Goal: Task Accomplishment & Management: Complete application form

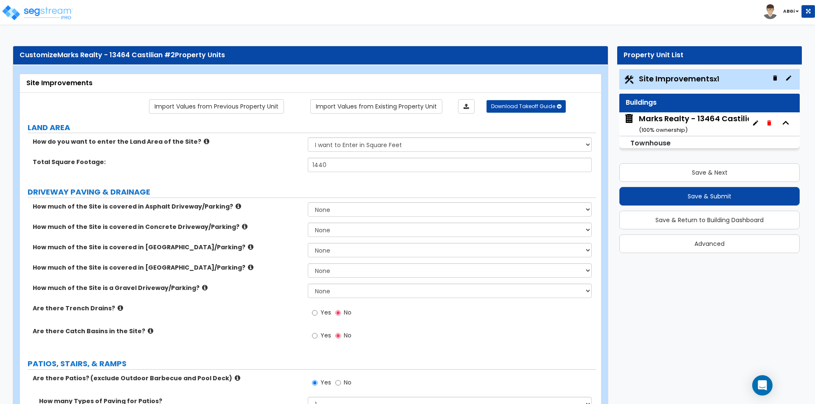
select select "2"
select select "1"
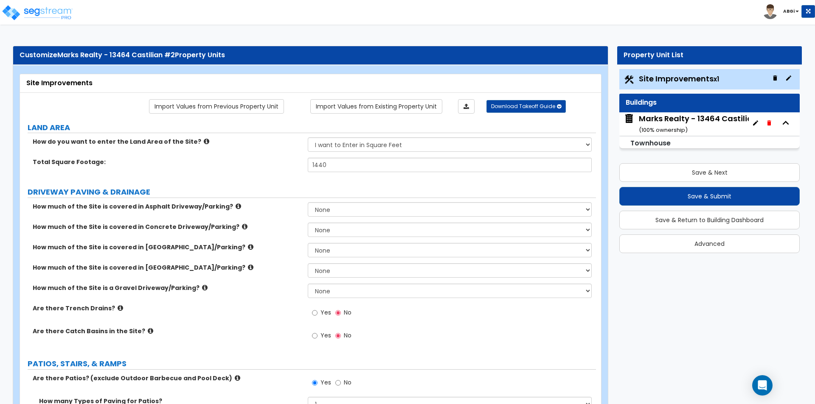
select select "1"
select select "6"
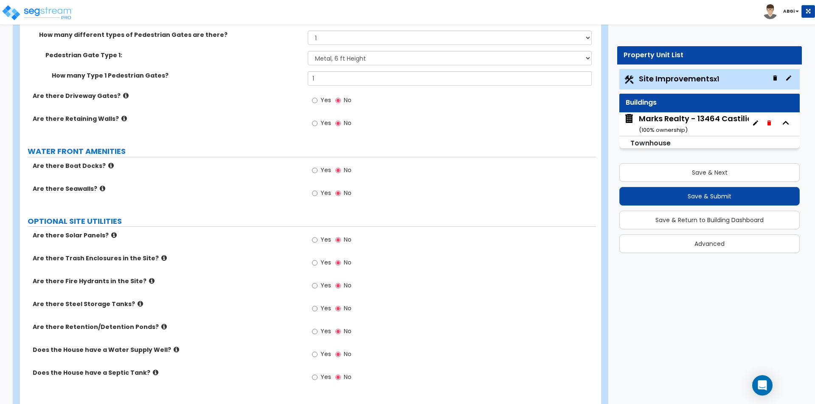
scroll to position [1469, 0]
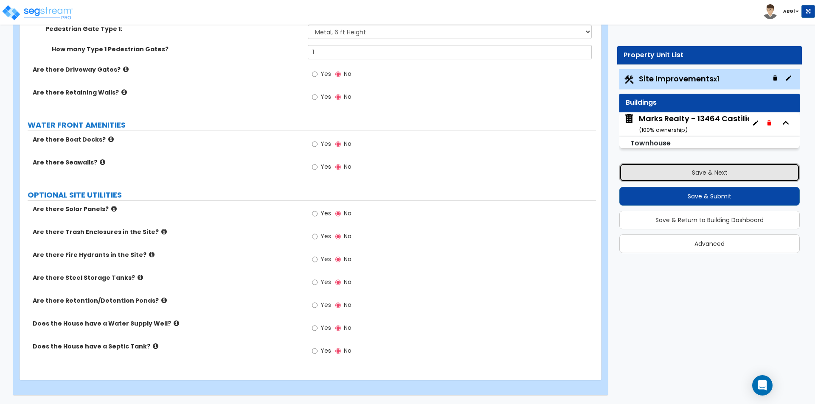
click at [696, 176] on button "Save & Next" at bounding box center [709, 172] width 180 height 19
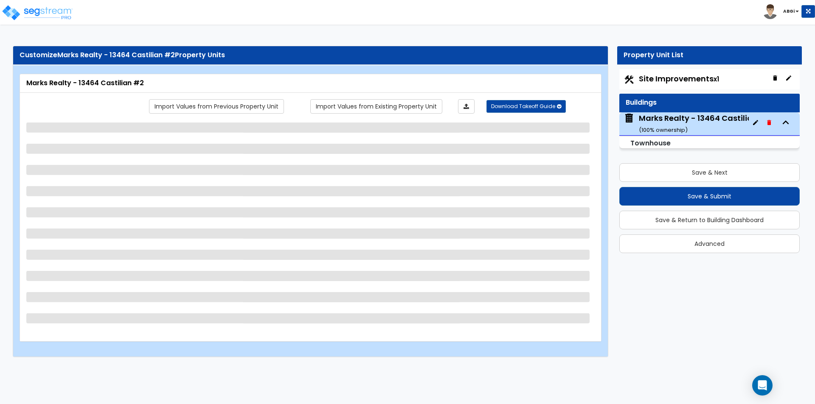
select select "1"
select select "2"
select select "7"
select select "2"
select select "1"
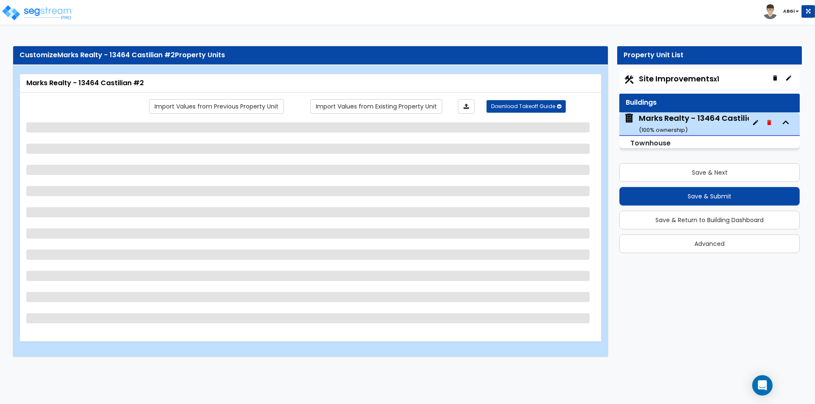
select select "2"
select select "5"
select select "1"
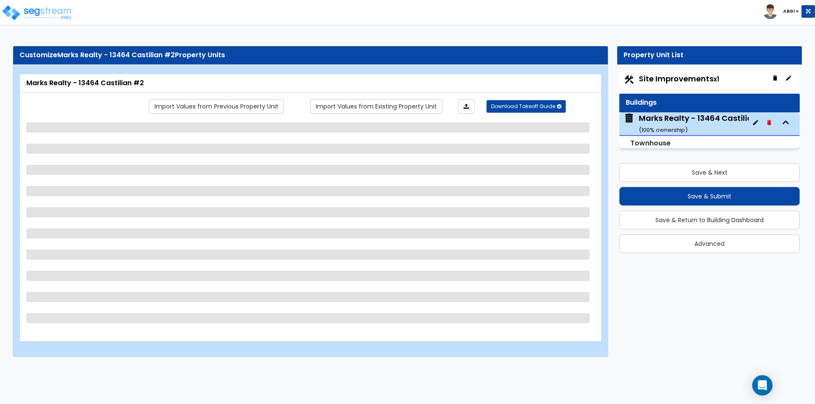
select select "1"
select select "2"
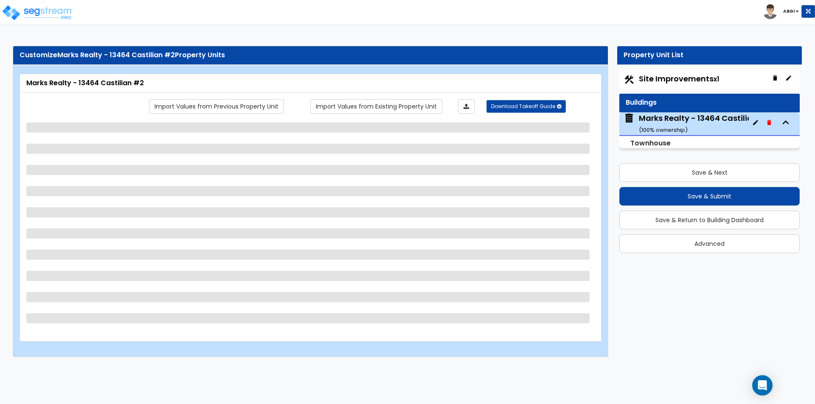
select select "1"
select select "3"
select select "2"
select select "3"
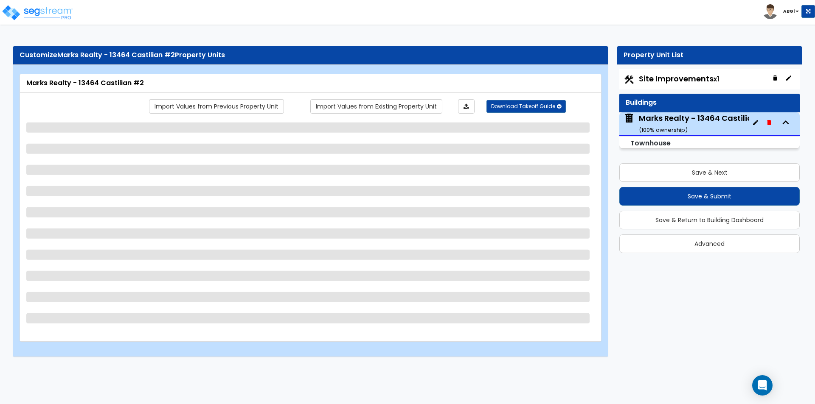
select select "2"
select select "1"
select select "2"
select select "1"
select select "3"
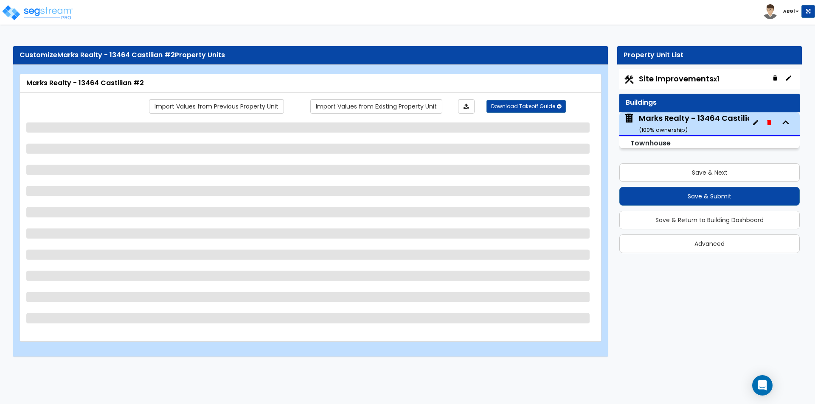
select select "2"
select select "1"
select select "3"
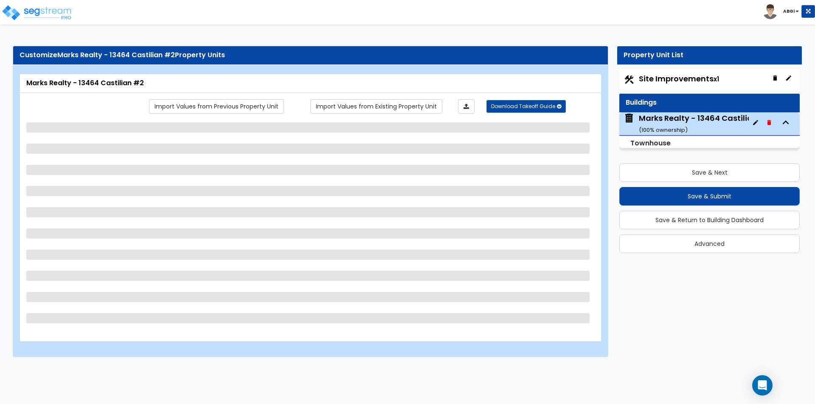
select select "3"
select select "1"
select select "2"
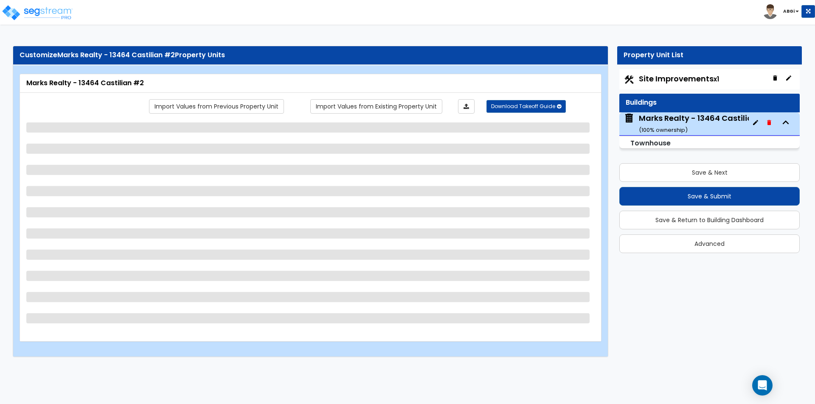
select select "1"
select select "2"
select select "1"
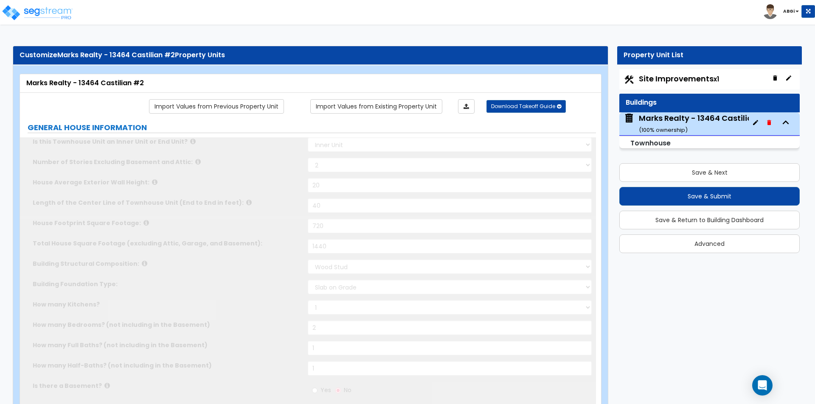
type input "2"
type input "1"
select select "2"
type input "4"
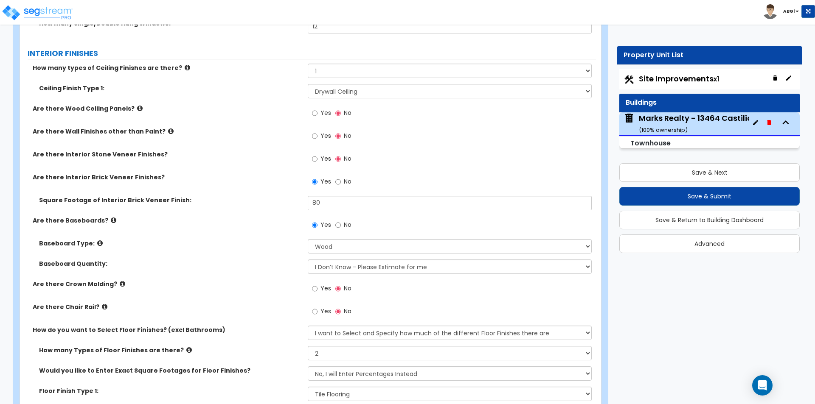
scroll to position [1358, 0]
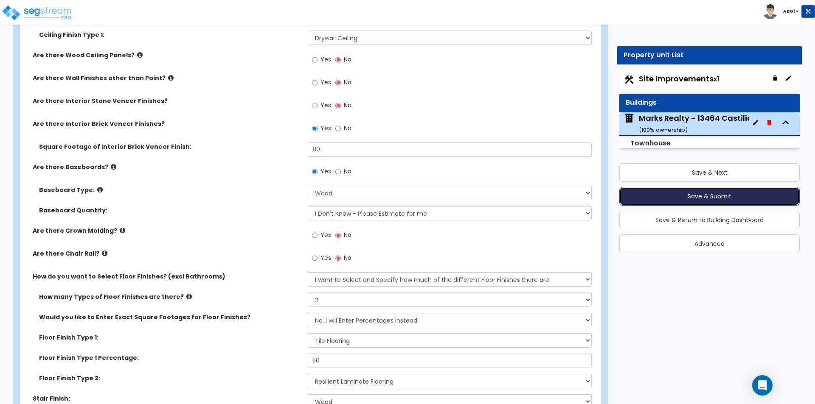
click at [693, 196] on button "Save & Submit" at bounding box center [709, 196] width 180 height 19
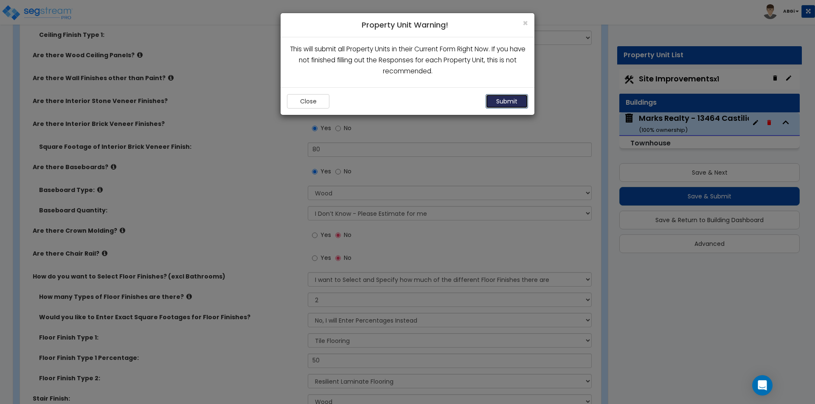
click at [521, 104] on button "Submit" at bounding box center [506, 101] width 42 height 14
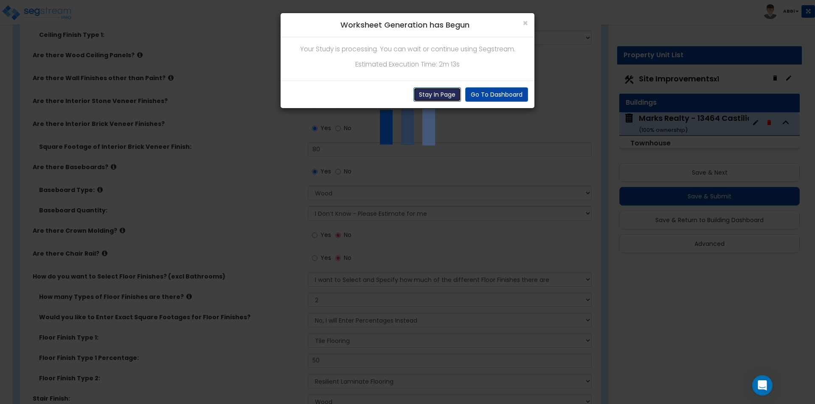
click at [441, 98] on button "Stay In Page" at bounding box center [437, 94] width 48 height 14
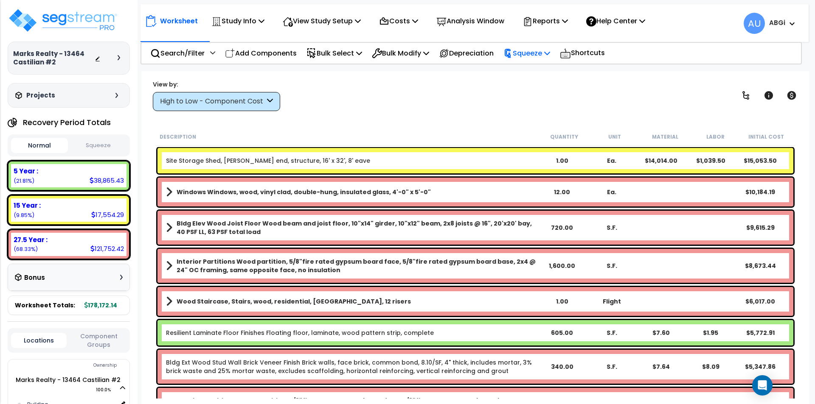
click at [550, 51] on p "Squeeze" at bounding box center [526, 53] width 47 height 11
click at [534, 67] on link "Squeeze" at bounding box center [541, 72] width 84 height 17
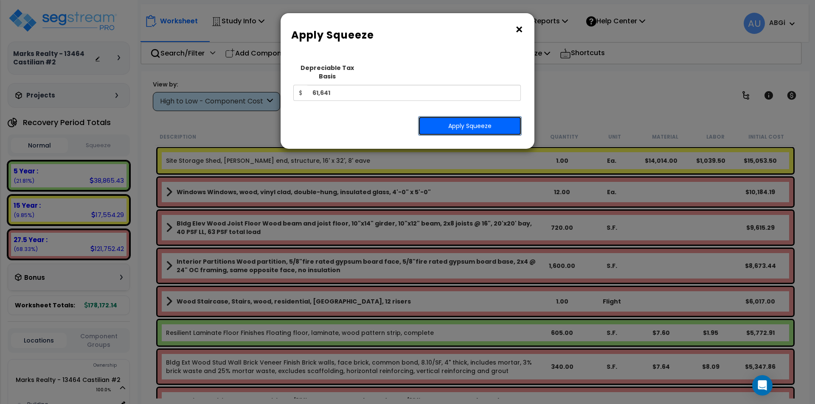
click at [454, 118] on button "Apply Squeeze" at bounding box center [470, 126] width 104 height 20
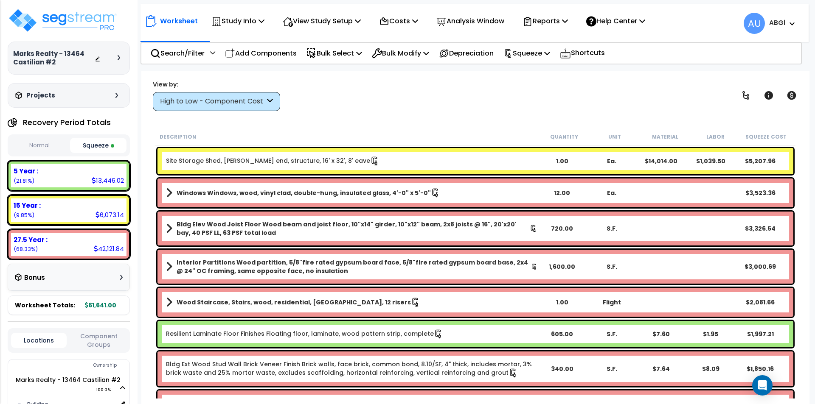
click at [415, 159] on b "Site Storage Shed, [PERSON_NAME] end, structure, 16' x 32', 8' eave" at bounding box center [351, 161] width 371 height 9
click at [489, 163] on b "Site Storage Shed, [PERSON_NAME] end, structure, 16' x 32', 8' eave" at bounding box center [351, 161] width 371 height 9
click at [415, 159] on b "Site Storage Shed, [PERSON_NAME] end, structure, 16' x 32', 8' eave" at bounding box center [351, 161] width 371 height 9
click at [370, 157] on icon at bounding box center [374, 161] width 9 height 9
click at [504, 163] on b "Site Storage Shed, [PERSON_NAME] end, structure, 16' x 32', 8' eave" at bounding box center [351, 161] width 371 height 9
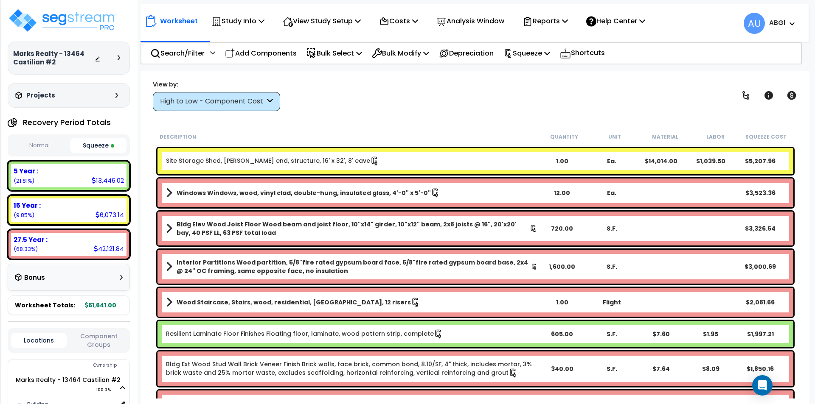
click at [741, 158] on div "$5,207.96" at bounding box center [760, 161] width 50 height 8
click at [265, 161] on link "Site Storage Shed, [PERSON_NAME] end, structure, 16' x 32', 8' eave" at bounding box center [272, 161] width 213 height 9
drag, startPoint x: 525, startPoint y: 161, endPoint x: 507, endPoint y: 161, distance: 17.8
click at [507, 161] on b "Site Storage Shed, Gable end, structure, 16' x 32', 8' eave" at bounding box center [351, 161] width 371 height 9
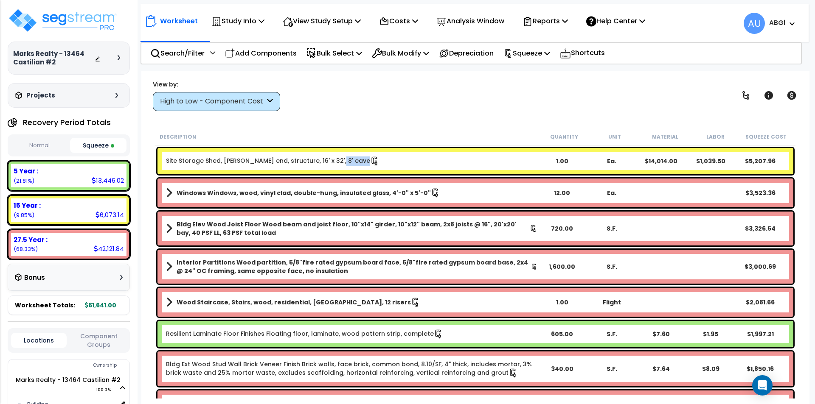
click at [507, 161] on b "Site Storage Shed, Gable end, structure, 16' x 32', 8' eave" at bounding box center [351, 161] width 371 height 9
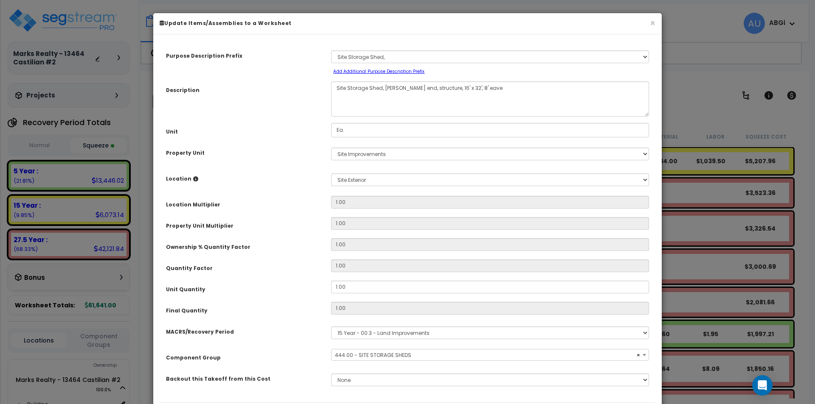
select select "43614"
click at [343, 290] on input "1.00" at bounding box center [490, 287] width 318 height 13
type input "0"
type input "1"
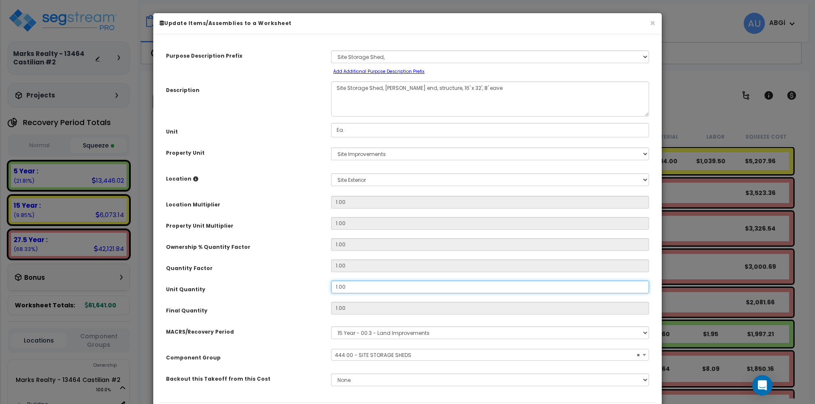
type input "14,014.00"
type input "1,039.50"
type input "$15,053.50"
type input "0"
type input "14,014.00"
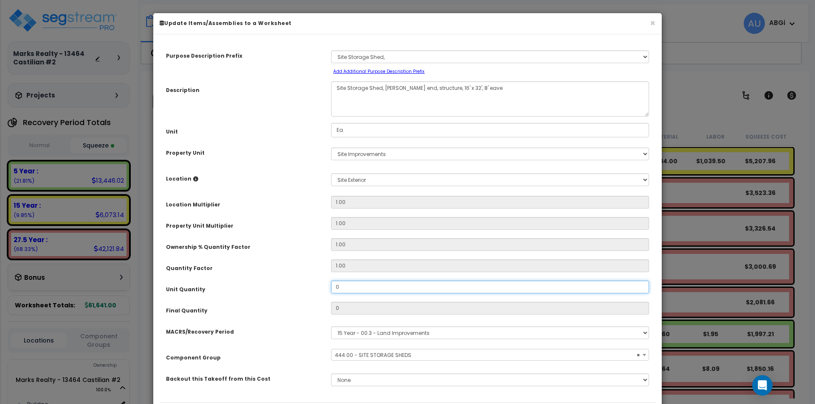
type input "1,039.50"
type input "$0.00"
type input "0."
type input "14,014.00"
type input "1,039.50"
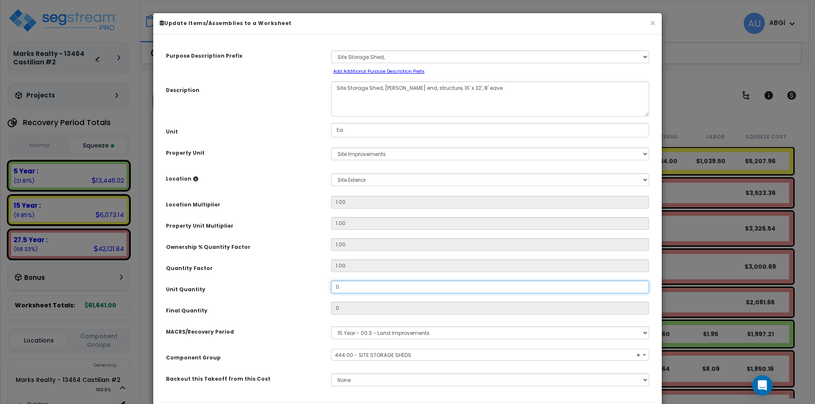
type input "14,014.00"
type input "1,039.50"
type input "0.5"
type input "14,014.00"
type input "1,039.50"
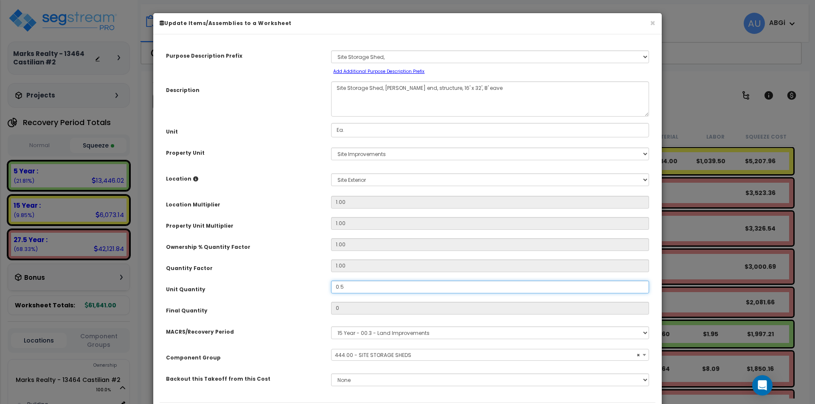
type input "0.5"
type input "14,014.00"
type input "1,039.50"
type input "$7,526.75"
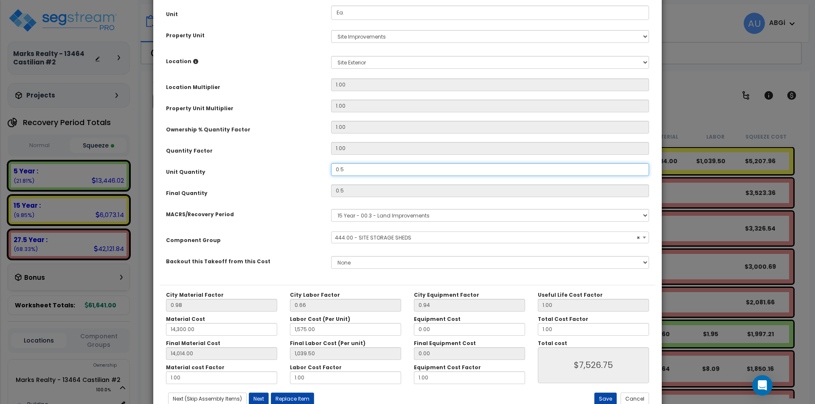
scroll to position [145, 0]
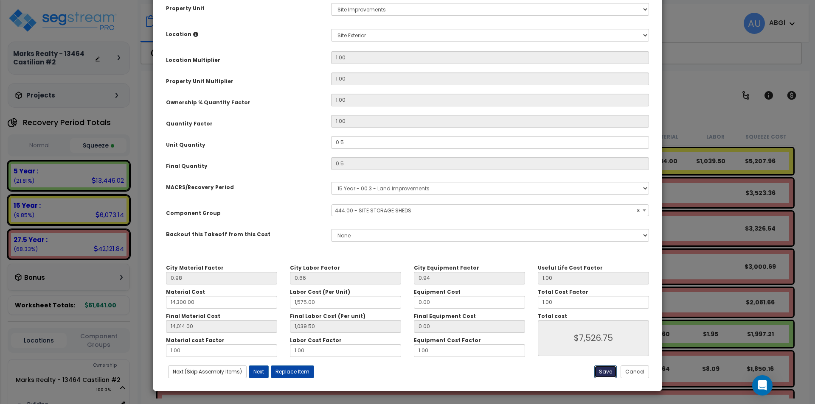
click at [607, 373] on button "Save" at bounding box center [605, 372] width 22 height 13
type input "0.50"
type input "14300.00"
type input "1575.00"
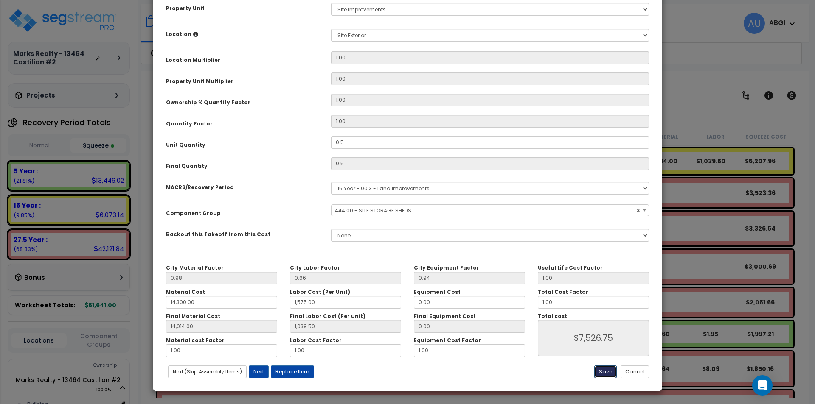
type input "14014.00"
type input "1039.50"
type input "7526.75"
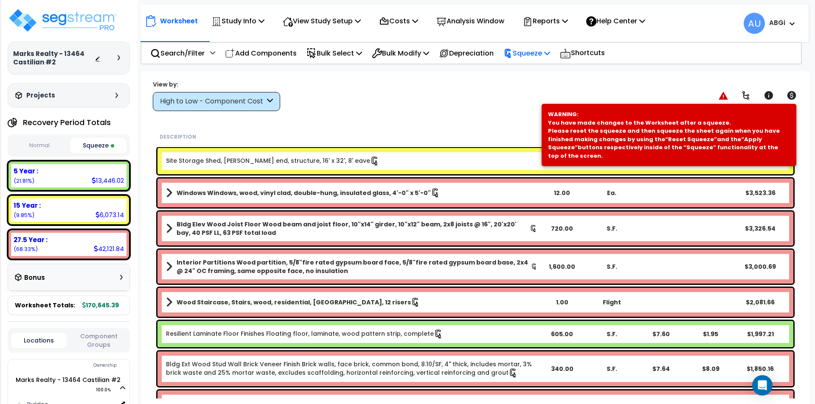
click at [550, 55] on icon at bounding box center [547, 53] width 6 height 7
click at [539, 68] on link "Re-squeeze" at bounding box center [541, 74] width 84 height 20
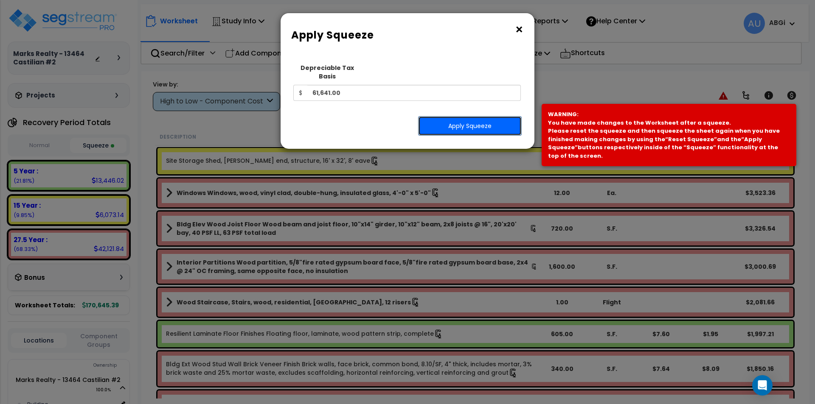
click at [471, 116] on button "Apply Squeeze" at bounding box center [470, 126] width 104 height 20
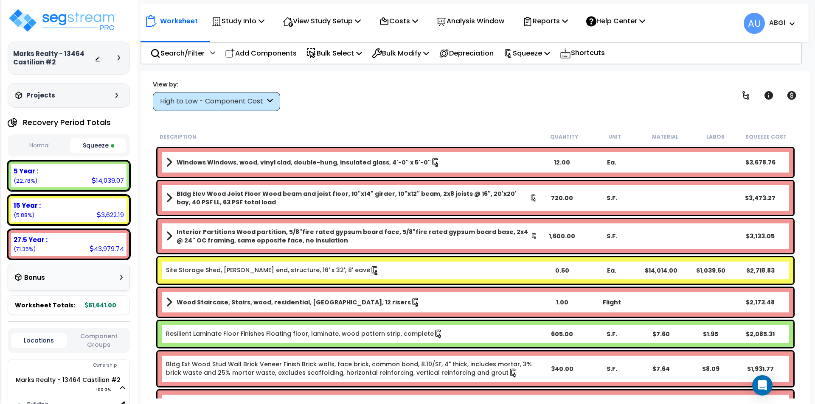
scroll to position [37, 0]
click at [568, 19] on p "Reports" at bounding box center [544, 20] width 45 height 11
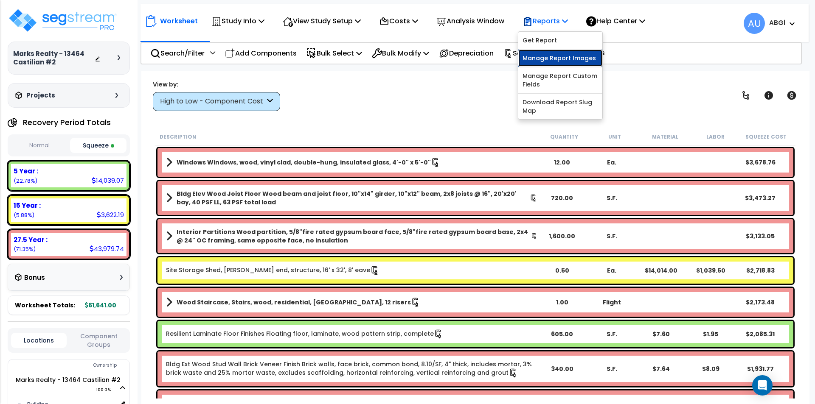
click at [562, 53] on link "Manage Report Images" at bounding box center [560, 58] width 84 height 17
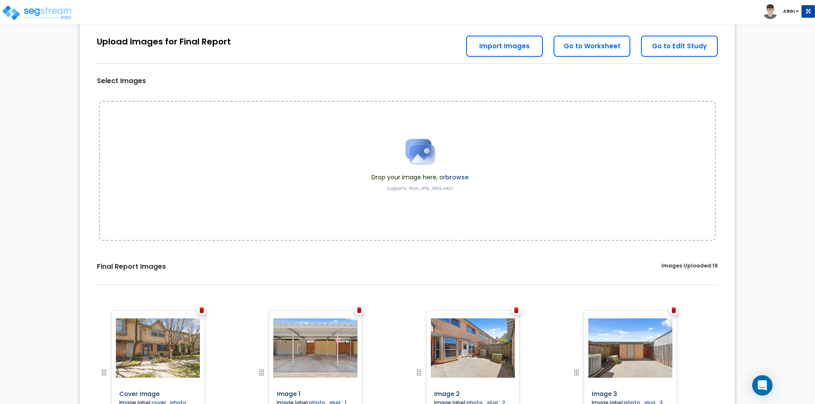
scroll to position [42, 0]
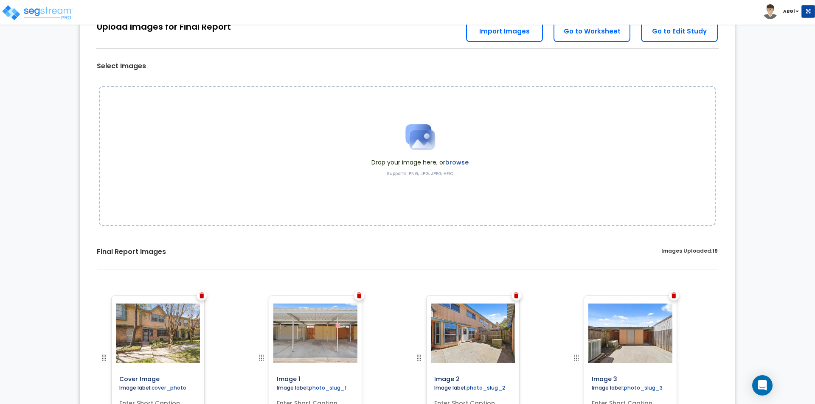
click at [203, 297] on img at bounding box center [201, 296] width 5 height 6
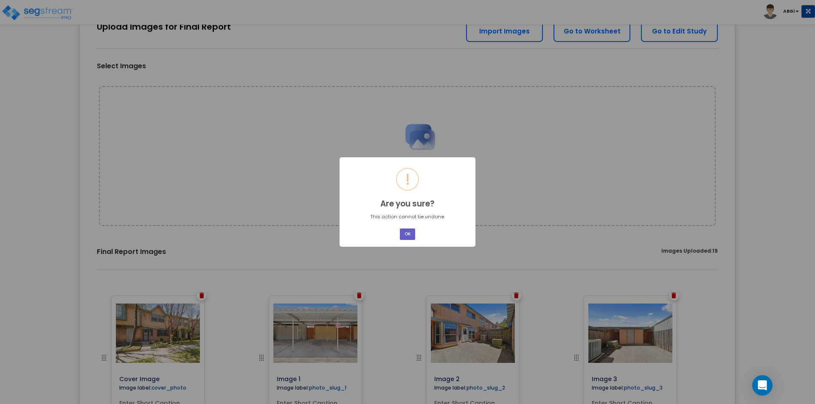
click at [406, 235] on button "OK" at bounding box center [407, 234] width 15 height 11
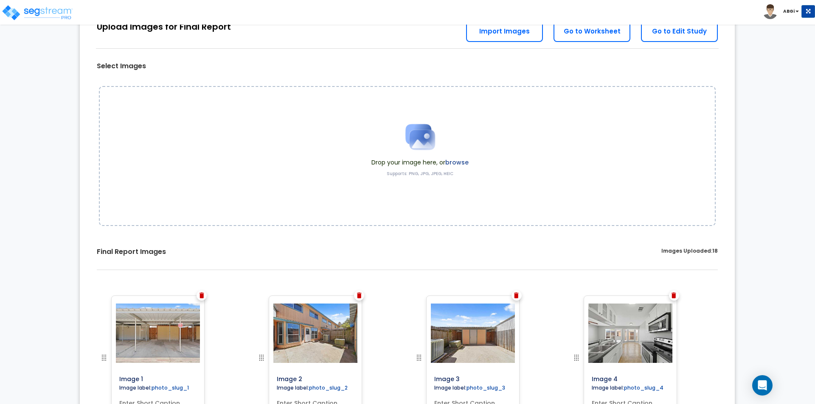
click at [203, 297] on img at bounding box center [201, 296] width 5 height 6
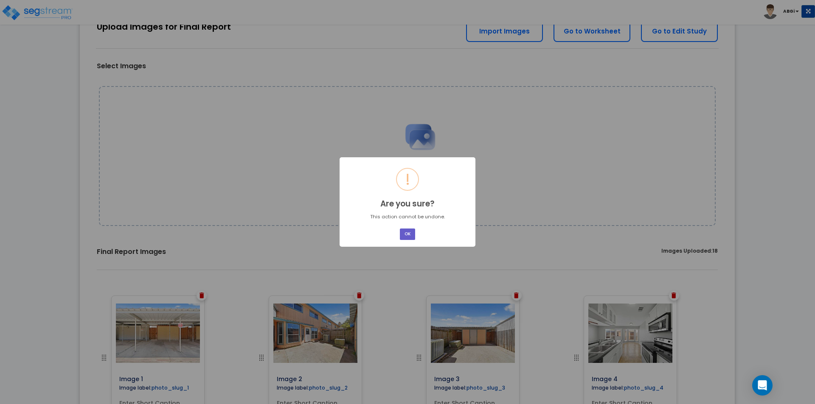
click at [412, 235] on button "OK" at bounding box center [407, 234] width 15 height 11
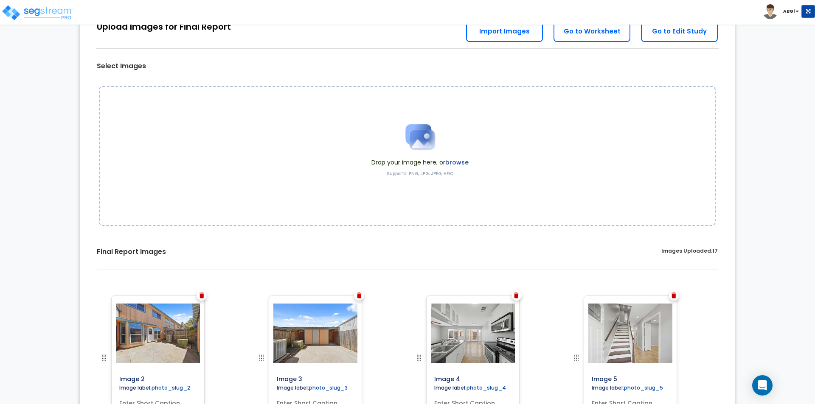
click at [202, 295] on img at bounding box center [201, 296] width 5 height 6
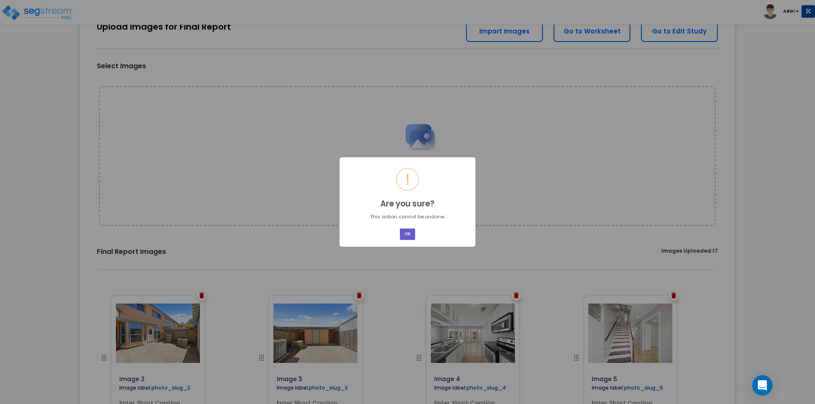
click at [409, 236] on button "OK" at bounding box center [407, 234] width 15 height 11
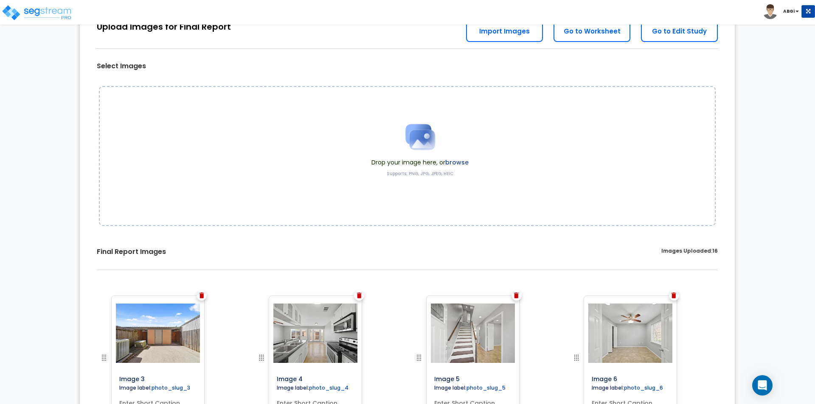
click at [203, 293] on img at bounding box center [201, 296] width 5 height 6
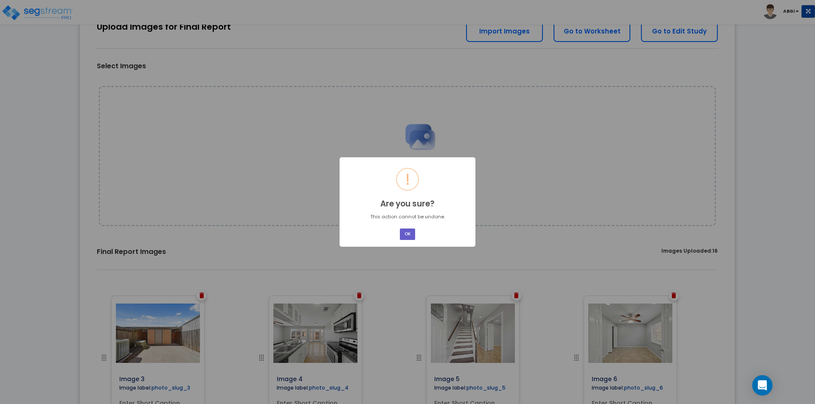
click at [402, 234] on button "OK" at bounding box center [407, 234] width 15 height 11
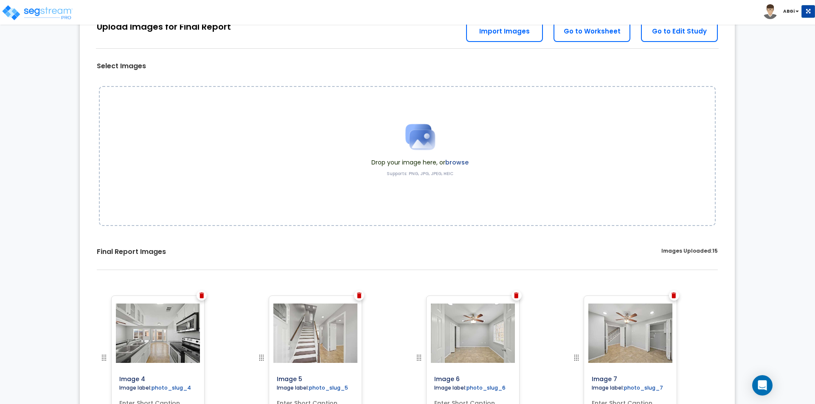
click at [203, 294] on img at bounding box center [201, 296] width 5 height 6
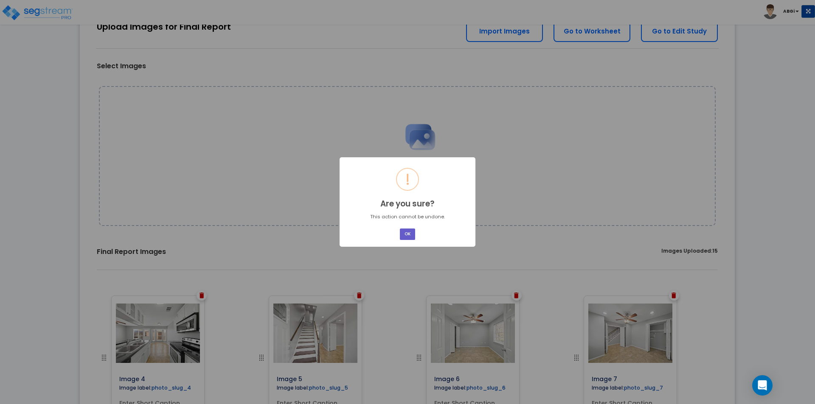
click at [405, 238] on button "OK" at bounding box center [407, 234] width 15 height 11
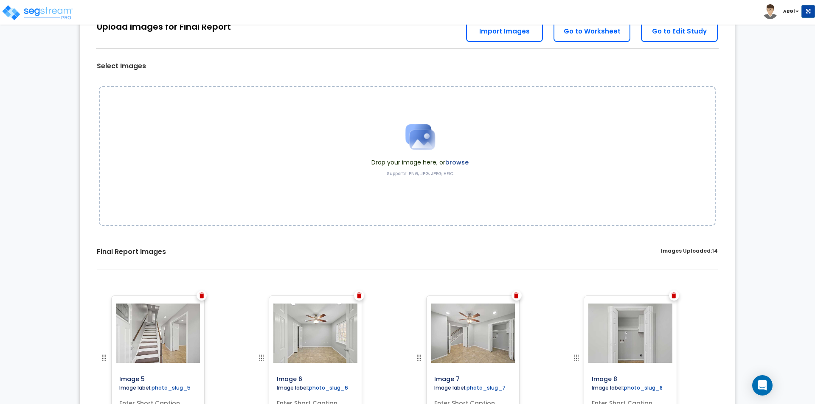
click at [201, 298] on img at bounding box center [201, 296] width 5 height 6
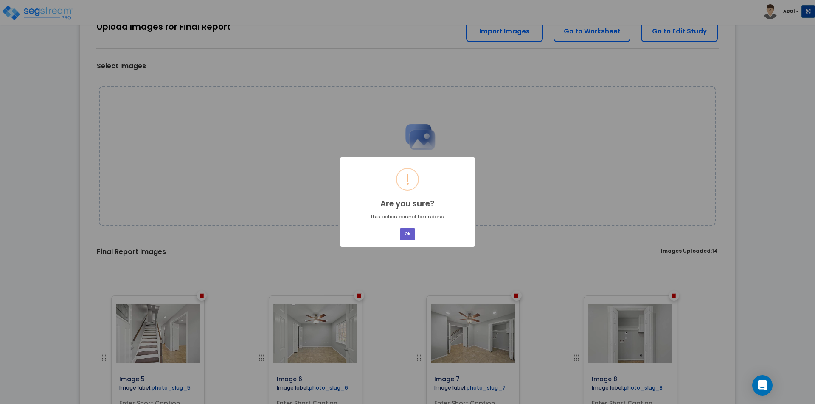
click at [402, 236] on button "OK" at bounding box center [407, 234] width 15 height 11
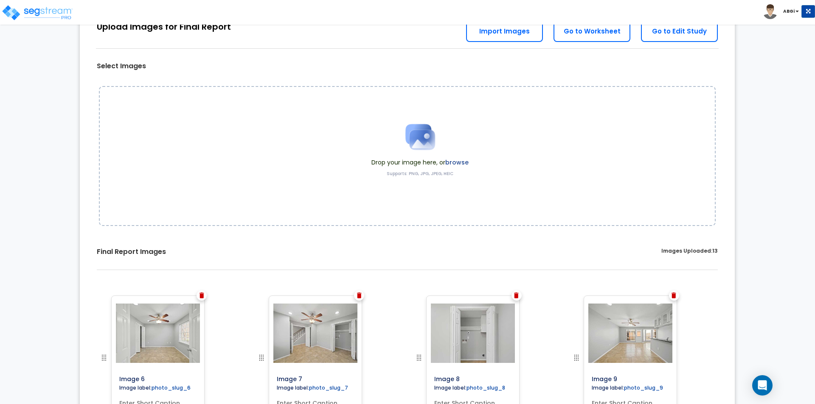
click at [203, 295] on img at bounding box center [201, 296] width 5 height 6
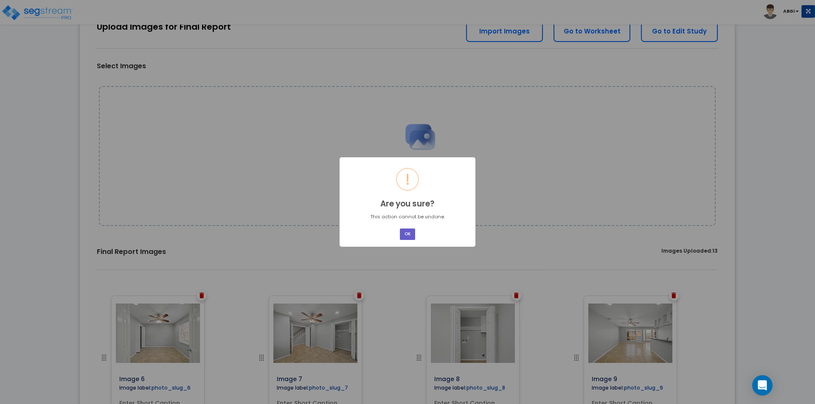
click at [408, 236] on button "OK" at bounding box center [407, 234] width 15 height 11
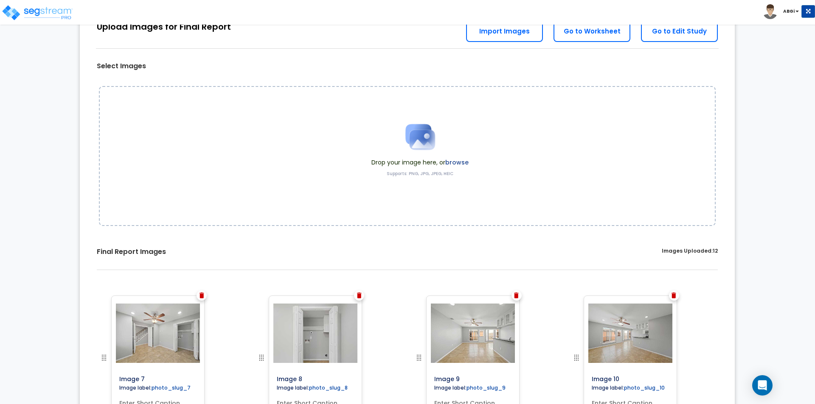
click at [204, 295] on img at bounding box center [201, 296] width 5 height 6
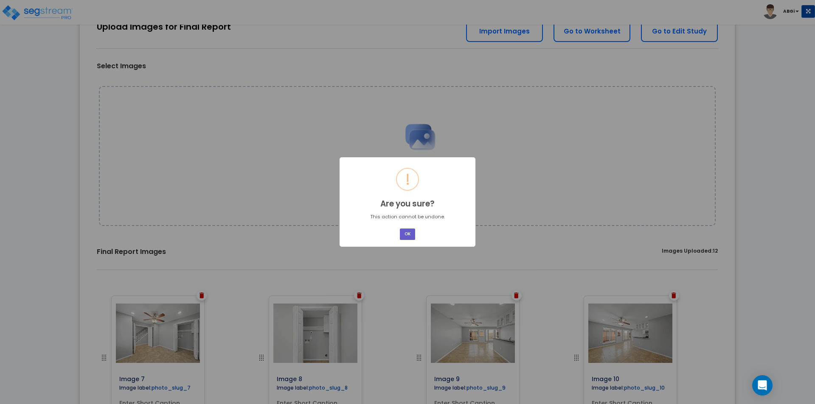
click at [410, 235] on button "OK" at bounding box center [407, 234] width 15 height 11
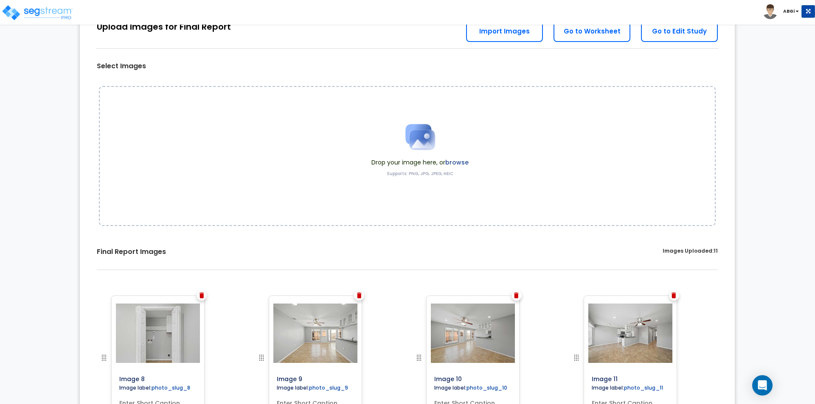
click at [204, 297] on div at bounding box center [201, 296] width 10 height 10
click at [203, 296] on img at bounding box center [201, 296] width 5 height 6
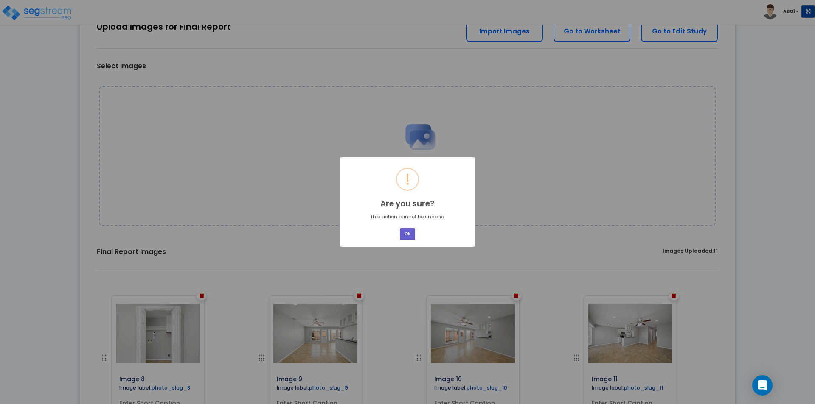
click at [401, 233] on button "OK" at bounding box center [407, 234] width 15 height 11
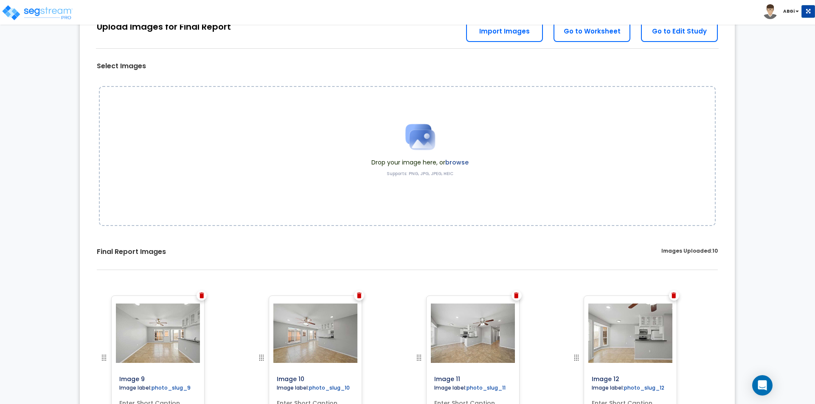
click at [204, 296] on div at bounding box center [201, 296] width 10 height 10
click at [200, 296] on img at bounding box center [201, 296] width 5 height 6
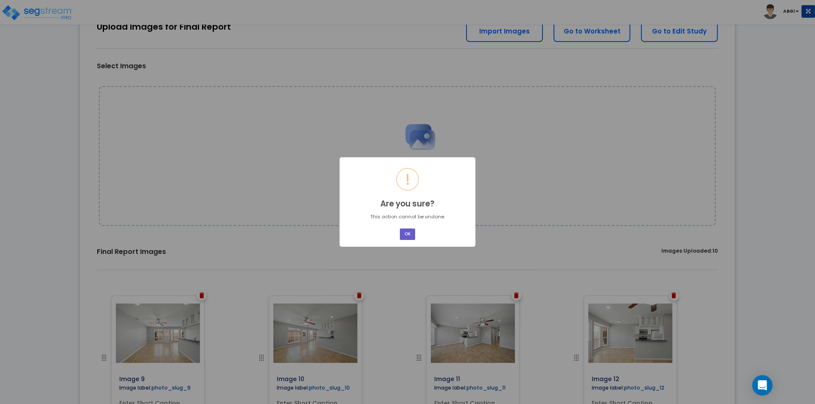
click at [409, 231] on button "OK" at bounding box center [407, 234] width 15 height 11
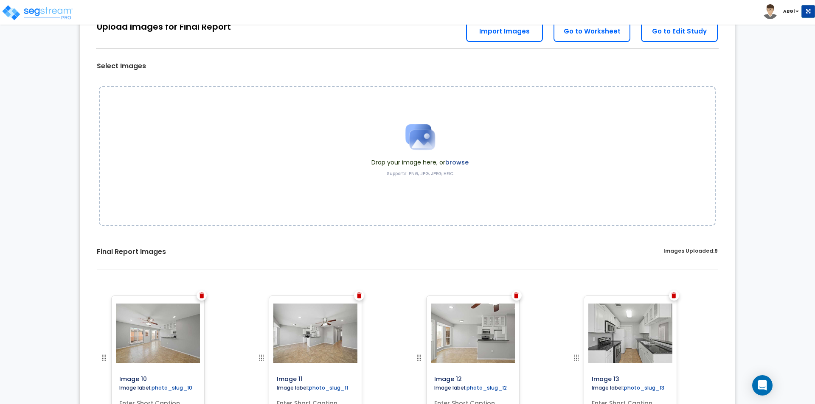
click at [202, 295] on img at bounding box center [201, 296] width 5 height 6
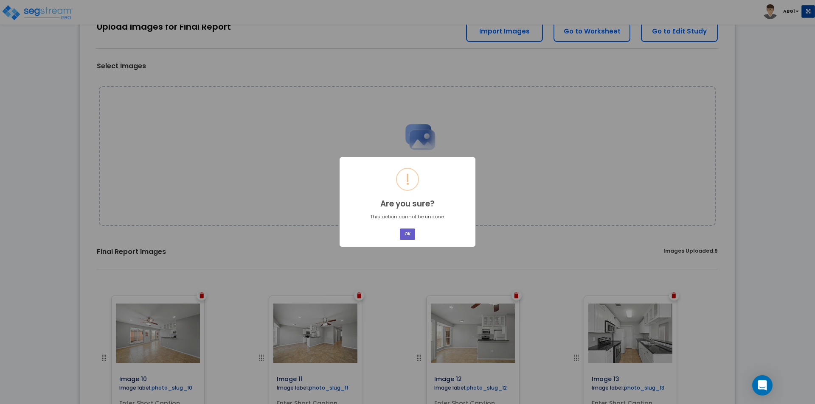
click at [402, 234] on button "OK" at bounding box center [407, 234] width 15 height 11
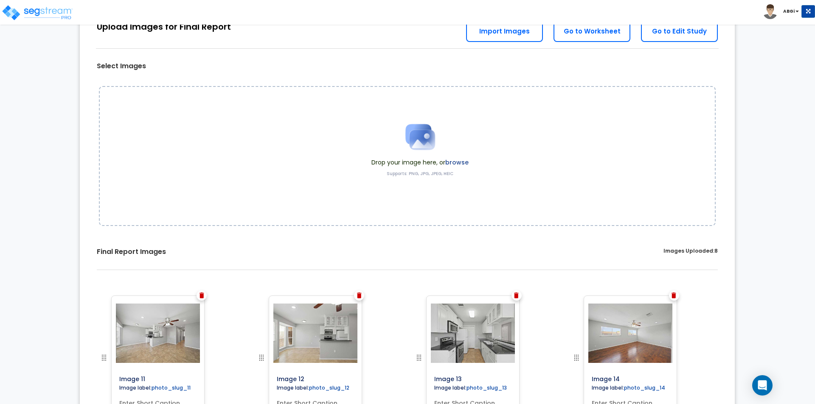
click at [202, 296] on img at bounding box center [201, 296] width 5 height 6
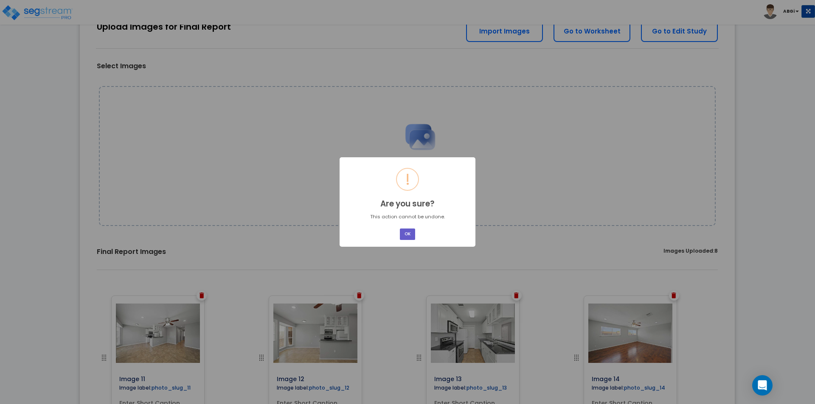
click at [403, 235] on button "OK" at bounding box center [407, 234] width 15 height 11
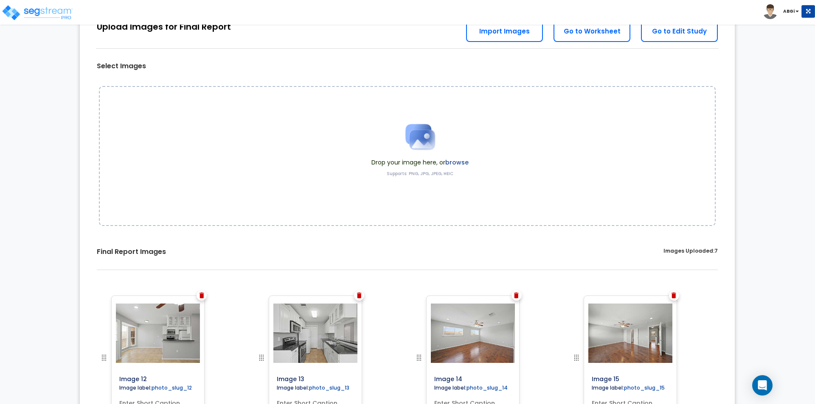
click at [200, 297] on img at bounding box center [201, 296] width 5 height 6
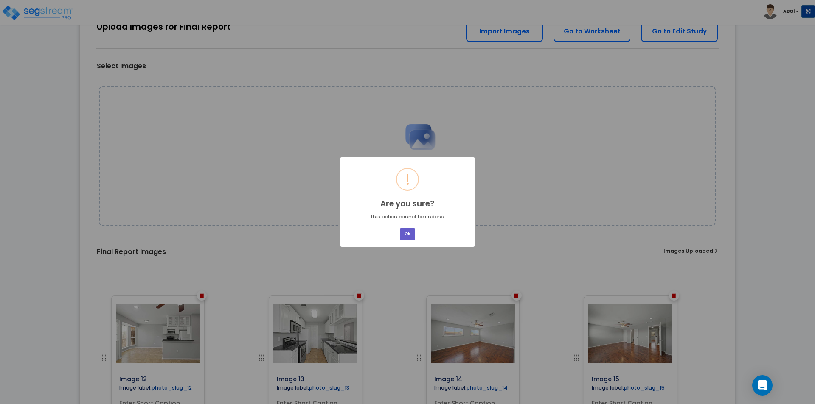
click at [404, 238] on button "OK" at bounding box center [407, 234] width 15 height 11
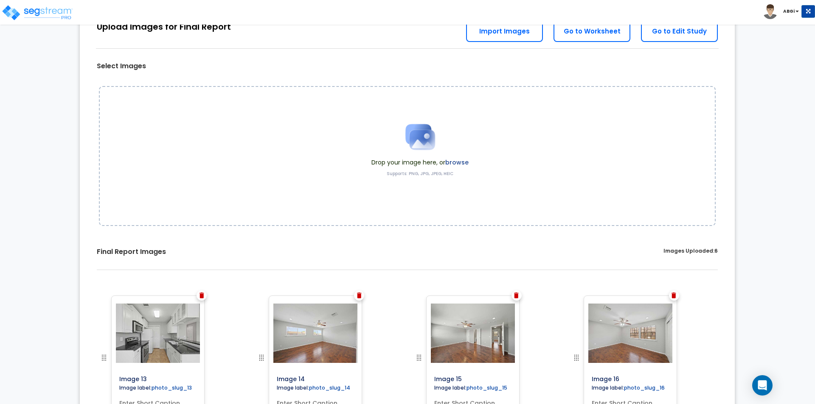
click at [201, 294] on img at bounding box center [201, 296] width 5 height 6
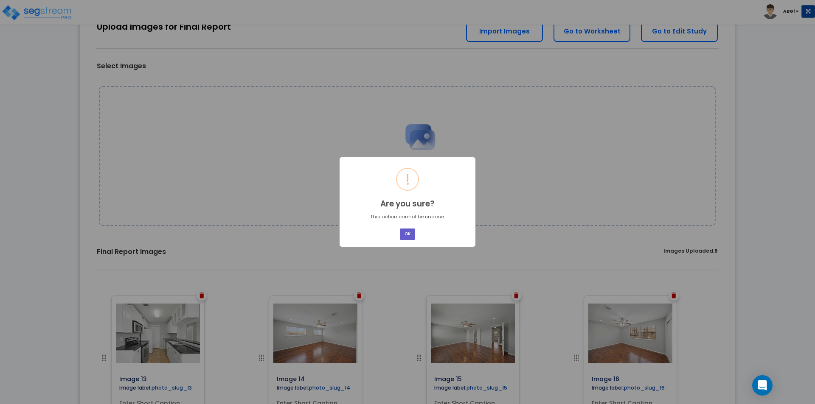
click at [401, 233] on button "OK" at bounding box center [407, 234] width 15 height 11
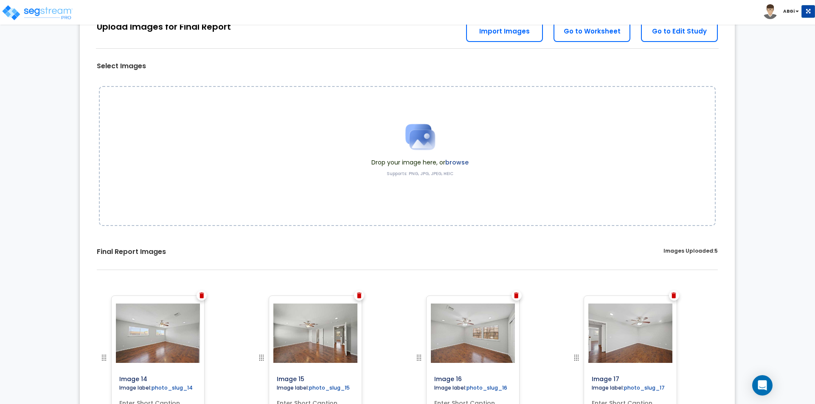
click at [200, 293] on img at bounding box center [201, 296] width 5 height 6
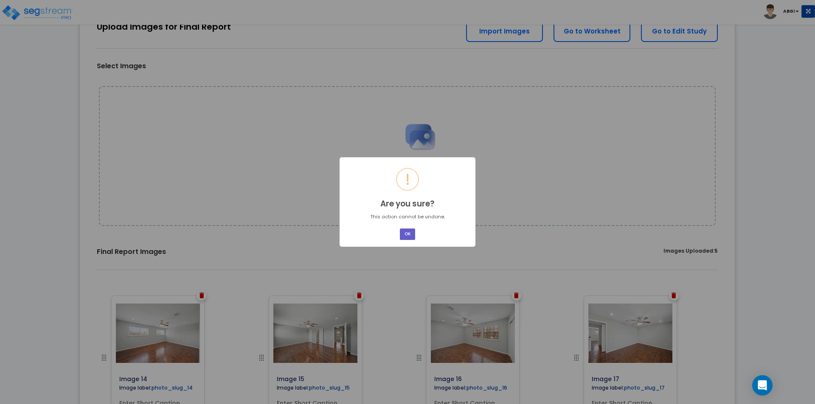
click at [404, 232] on button "OK" at bounding box center [407, 234] width 15 height 11
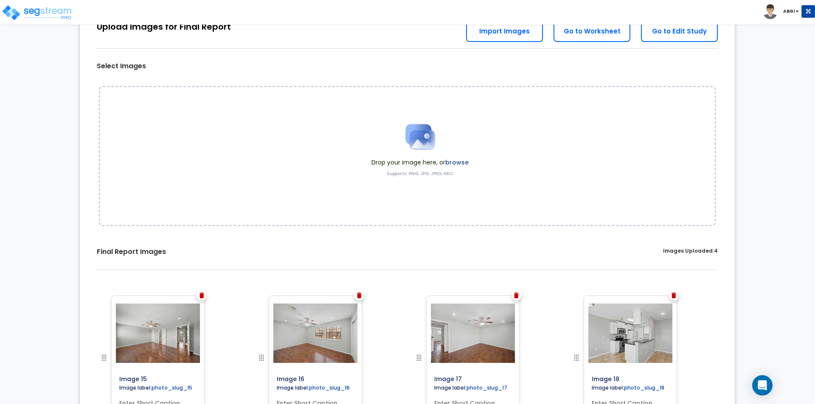
click at [203, 296] on img at bounding box center [201, 296] width 5 height 6
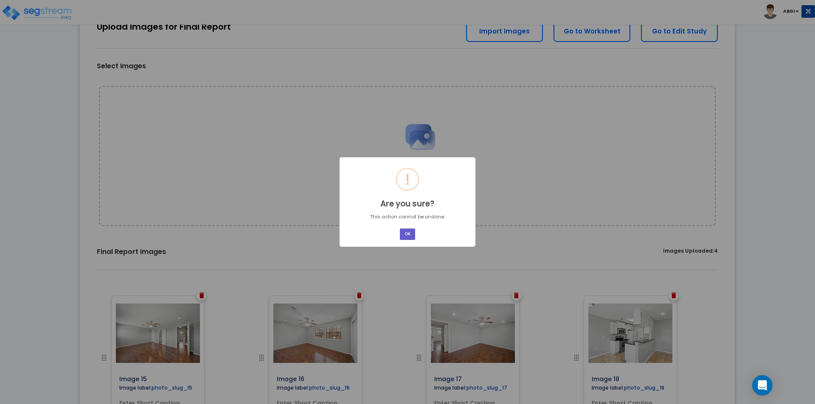
click at [405, 234] on button "OK" at bounding box center [407, 234] width 15 height 11
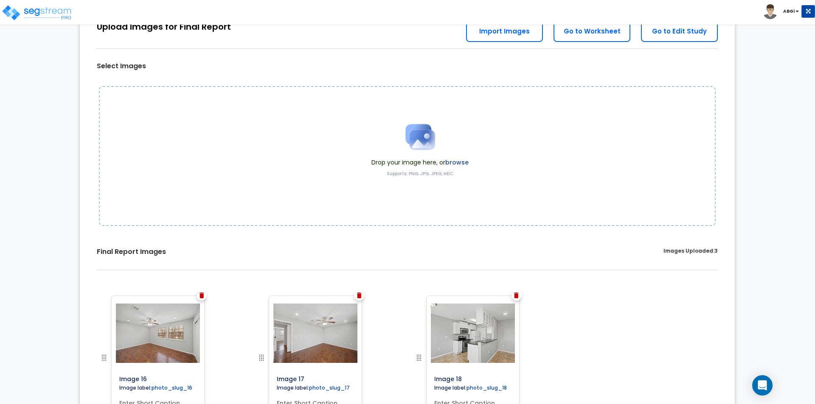
click at [204, 298] on div at bounding box center [201, 296] width 10 height 10
click at [203, 297] on img at bounding box center [201, 296] width 5 height 6
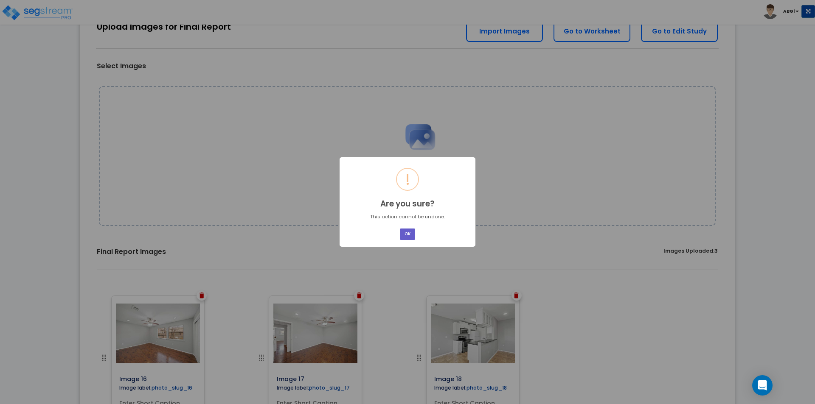
click at [403, 238] on button "OK" at bounding box center [407, 234] width 15 height 11
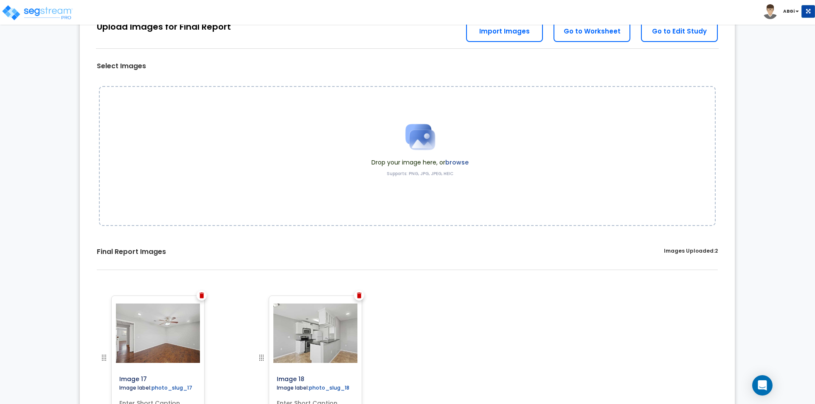
click at [203, 296] on img at bounding box center [201, 296] width 5 height 6
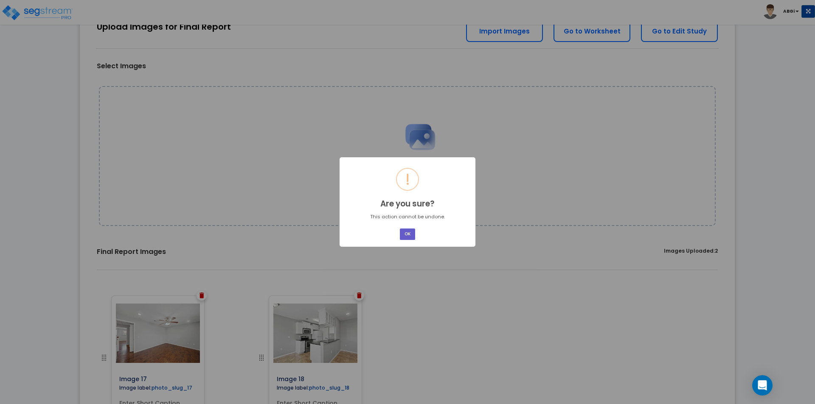
click at [407, 235] on button "OK" at bounding box center [407, 234] width 15 height 11
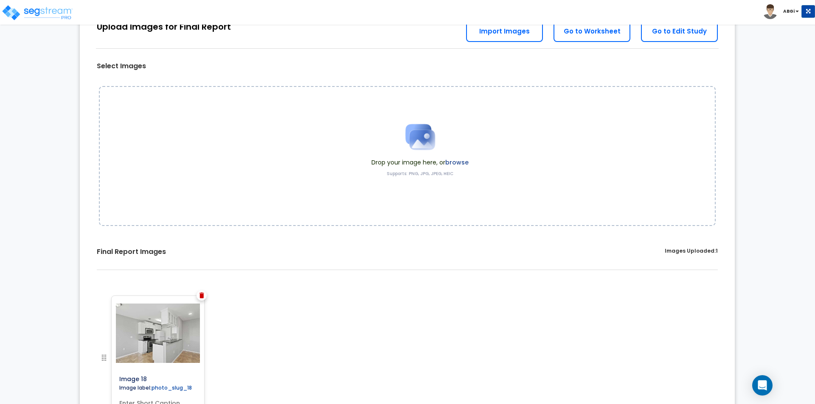
click at [204, 297] on img at bounding box center [201, 296] width 5 height 6
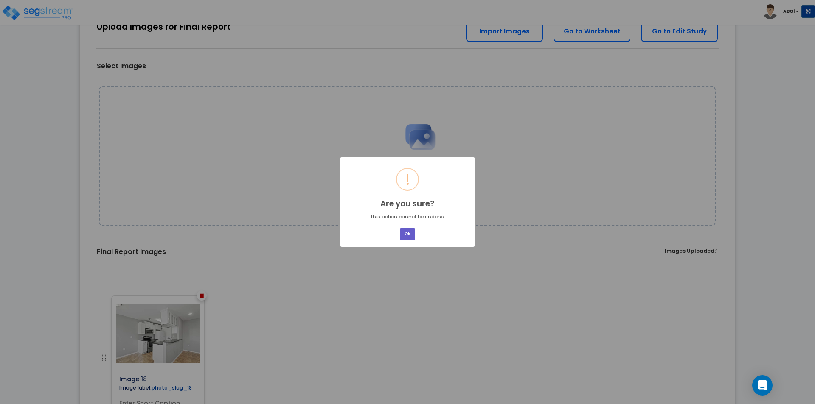
click at [409, 238] on button "OK" at bounding box center [407, 234] width 15 height 11
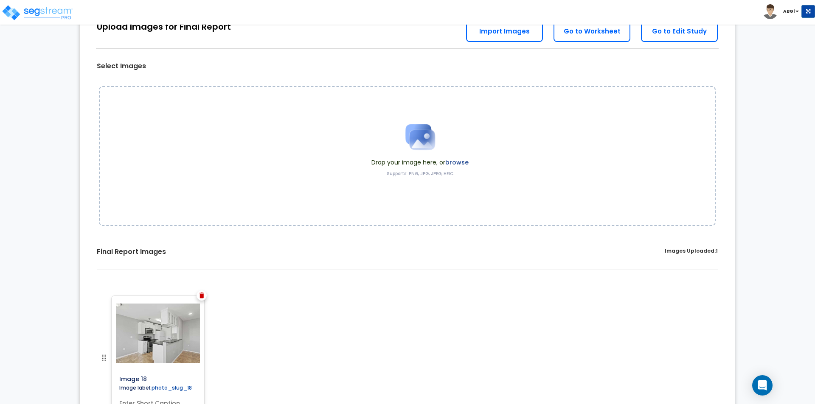
scroll to position [0, 0]
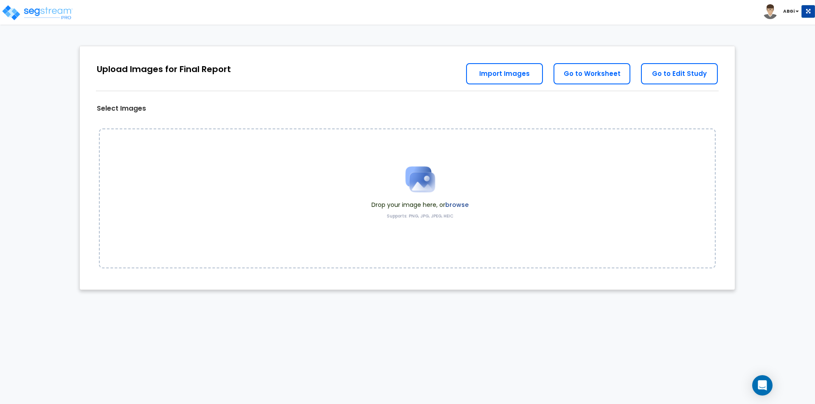
click at [418, 175] on img at bounding box center [420, 179] width 42 height 42
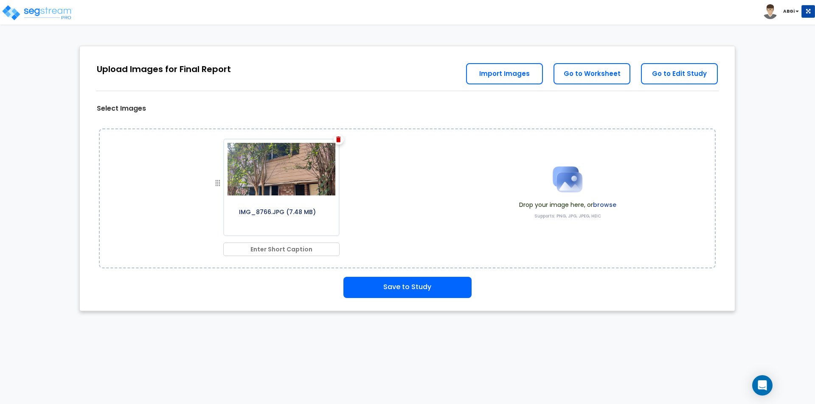
click at [567, 176] on img at bounding box center [567, 179] width 42 height 42
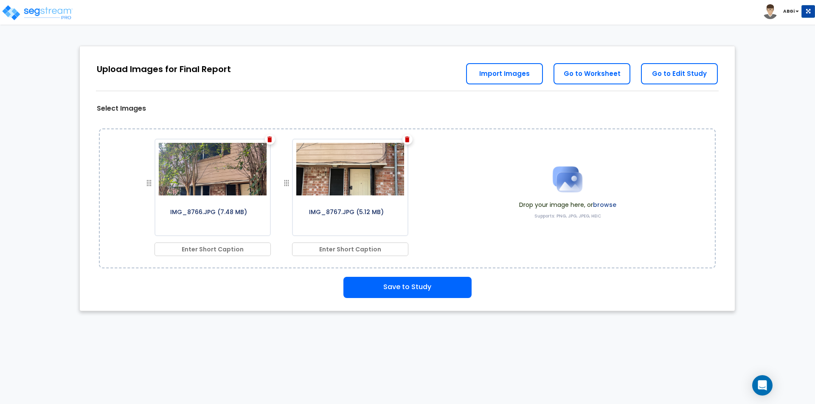
click at [569, 167] on img at bounding box center [567, 179] width 42 height 42
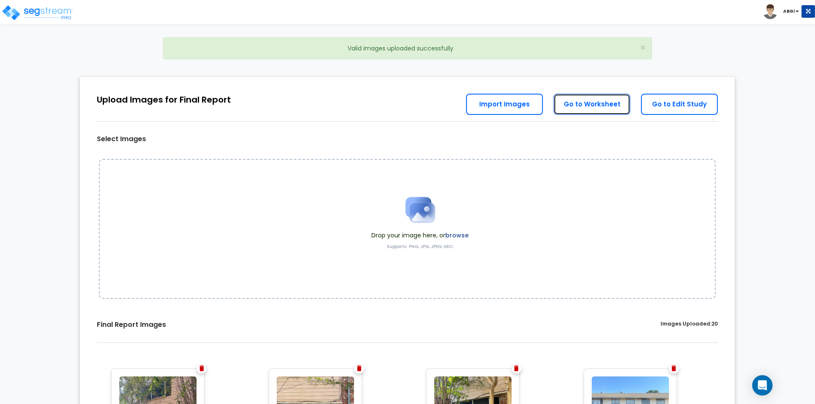
click at [594, 105] on link "Go to Worksheet" at bounding box center [591, 104] width 77 height 21
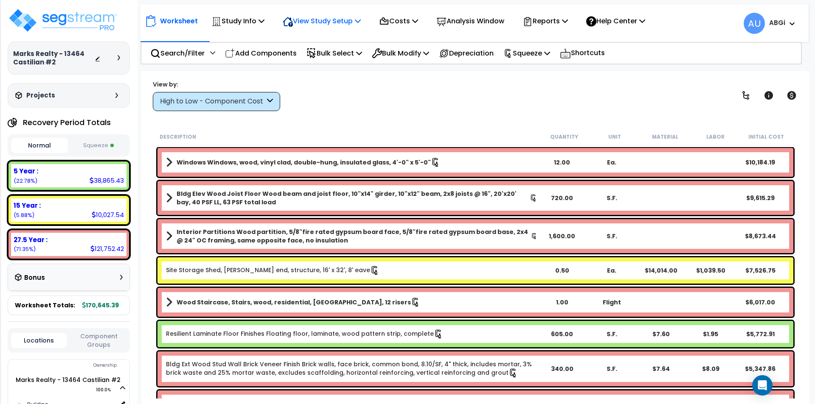
click at [361, 19] on icon at bounding box center [358, 20] width 6 height 7
click at [323, 57] on link "View Questionnaire" at bounding box center [320, 58] width 84 height 17
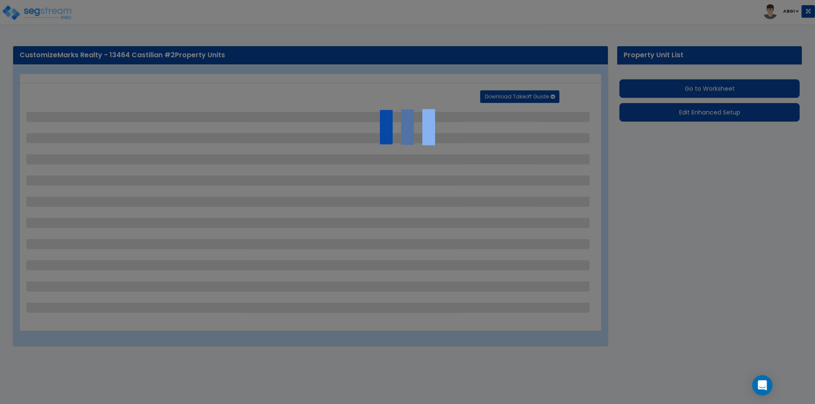
select select "2"
select select "1"
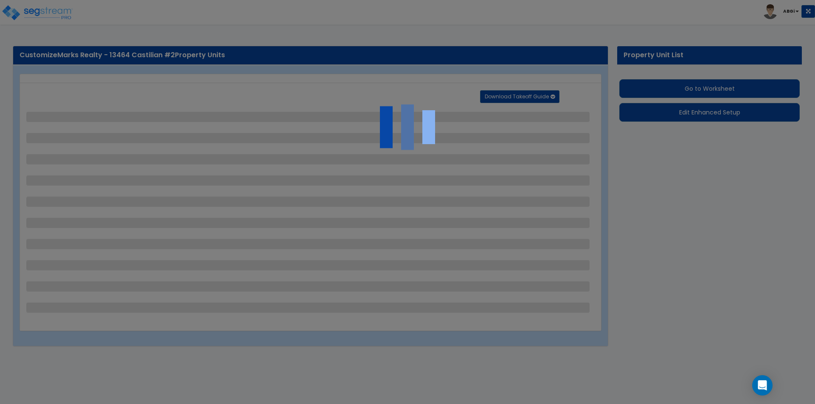
select select "1"
select select "6"
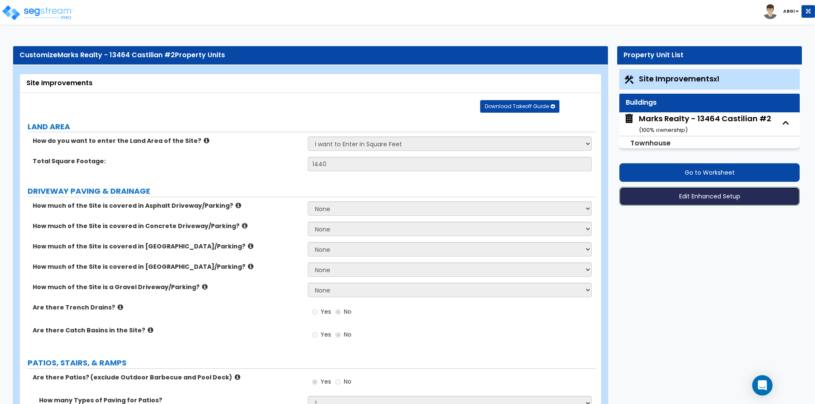
click at [700, 198] on button "Edit Enhanced Setup" at bounding box center [709, 196] width 180 height 19
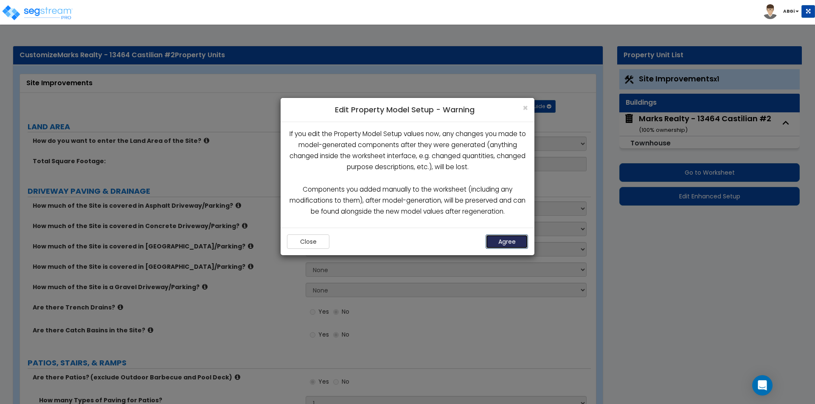
click at [502, 241] on button "Agree" at bounding box center [506, 242] width 42 height 14
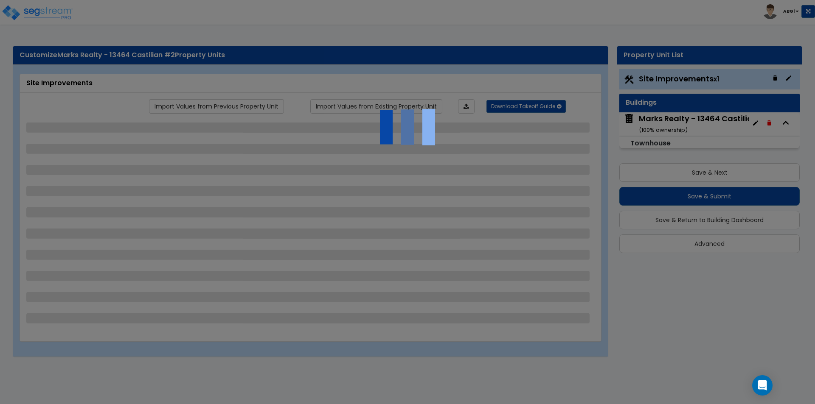
select select "2"
select select "1"
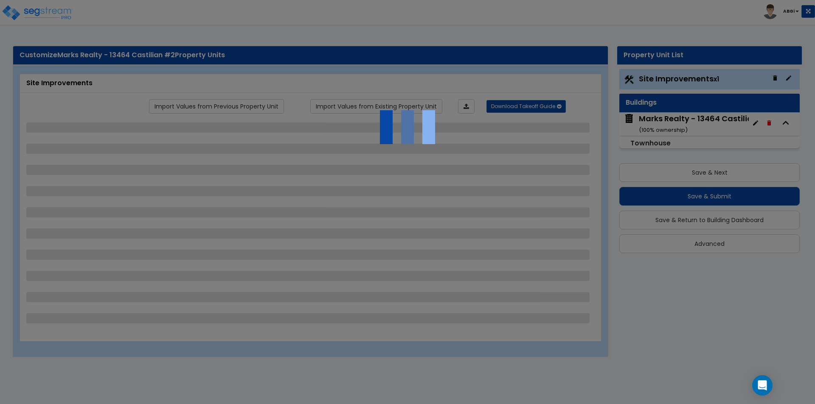
select select "1"
select select "6"
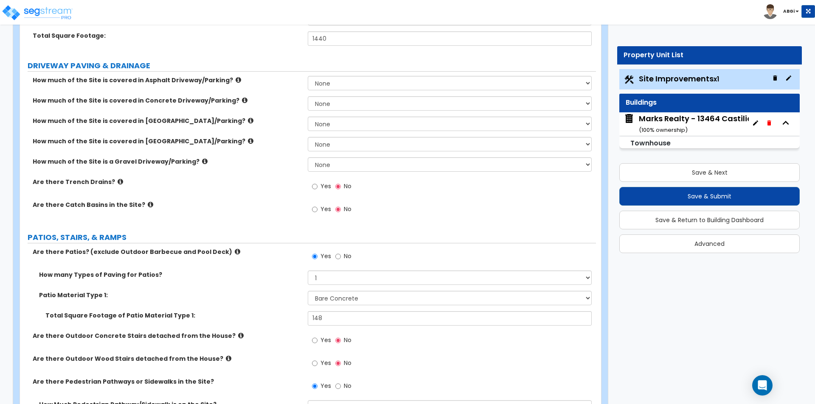
scroll to position [127, 0]
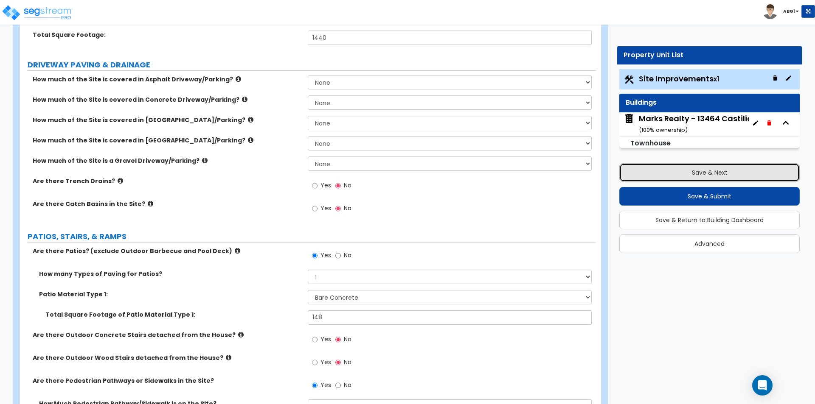
click at [702, 173] on button "Save & Next" at bounding box center [709, 172] width 180 height 19
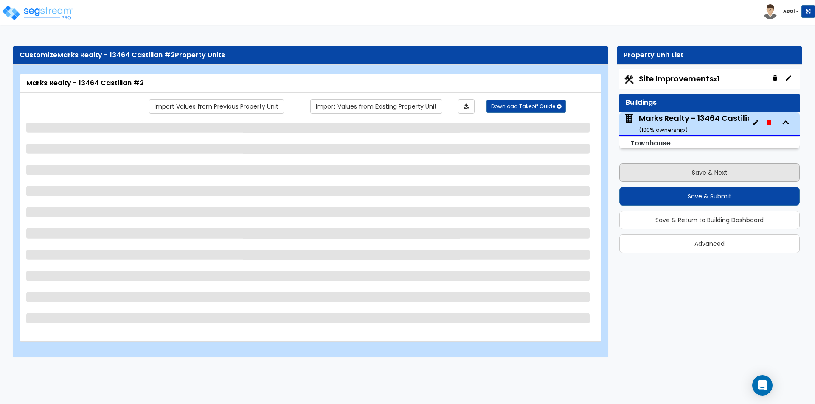
scroll to position [0, 0]
select select "1"
select select "2"
select select "7"
select select "2"
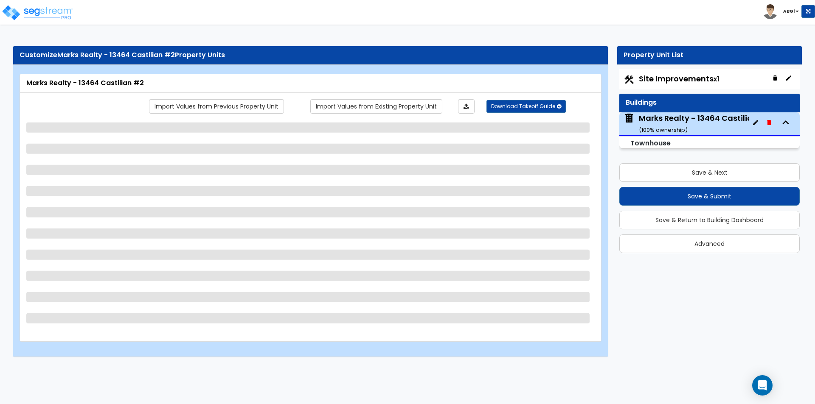
select select "1"
select select "2"
select select "5"
select select "1"
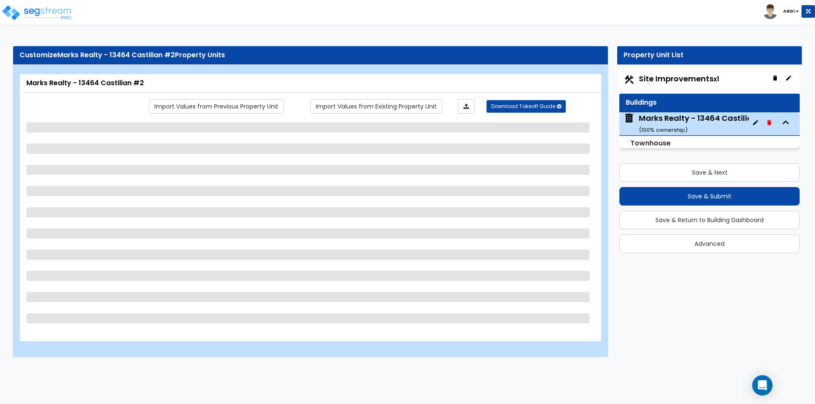
select select "1"
select select "2"
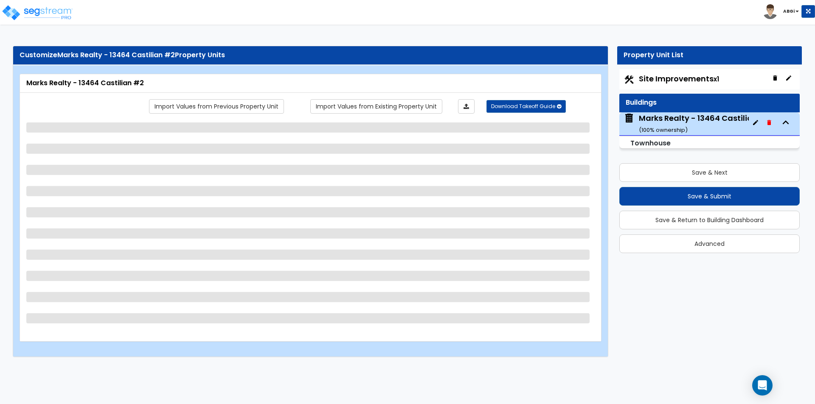
select select "2"
select select "1"
select select "3"
select select "2"
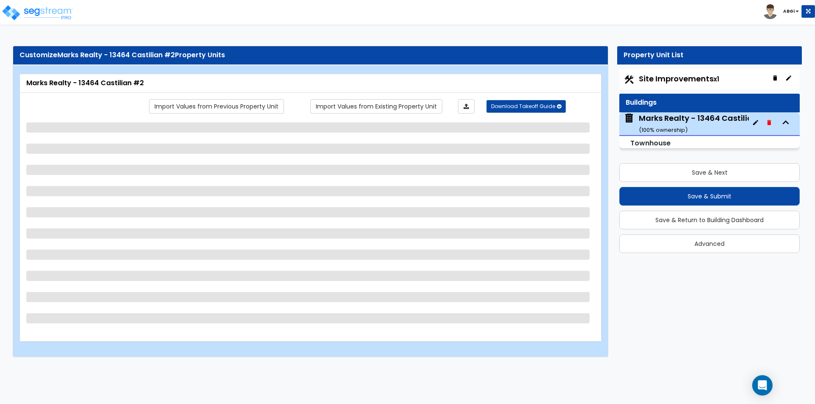
select select "3"
select select "2"
select select "1"
select select "2"
select select "1"
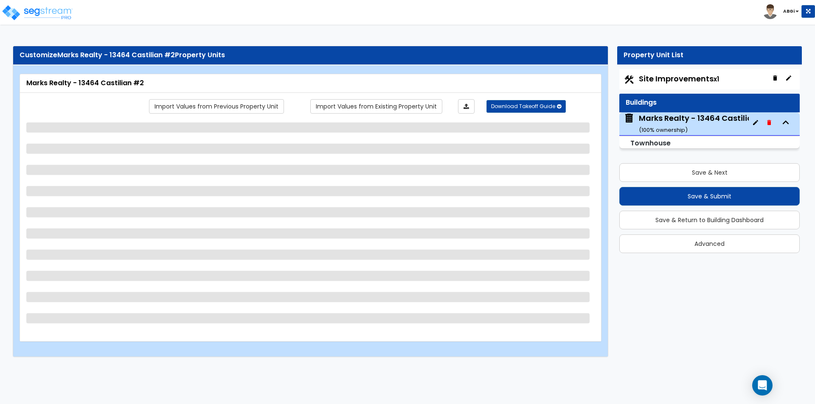
select select "3"
select select "2"
select select "1"
select select "3"
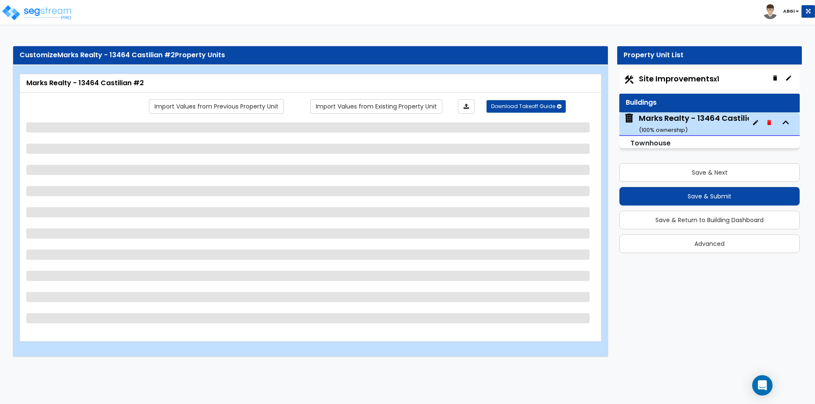
select select "3"
select select "1"
select select "2"
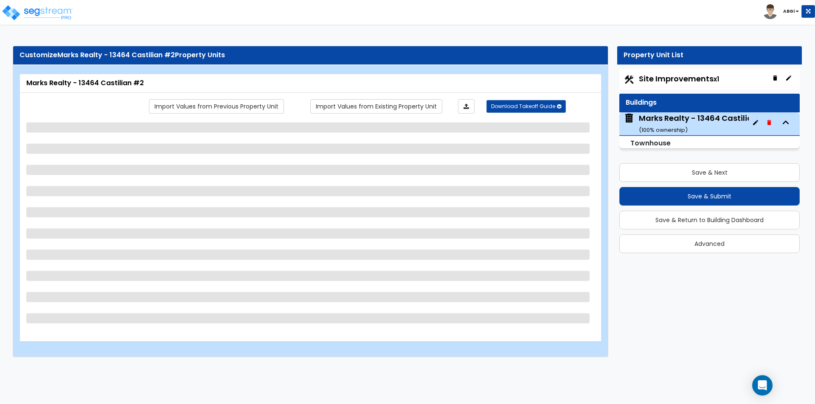
select select "2"
select select "1"
select select "2"
select select "1"
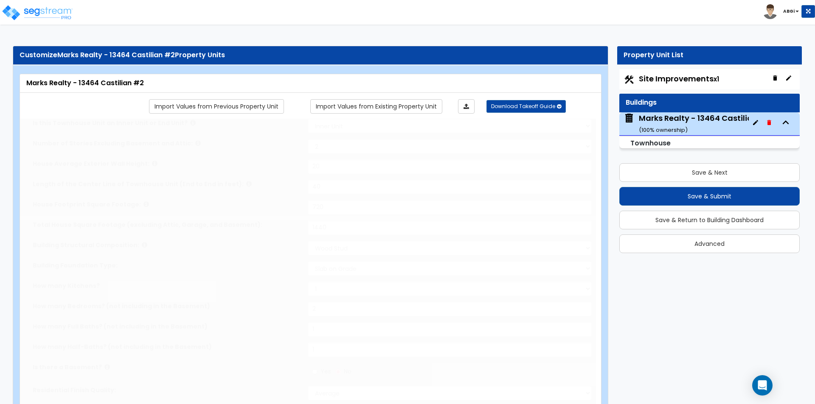
type input "2"
type input "1"
select select "2"
type input "4"
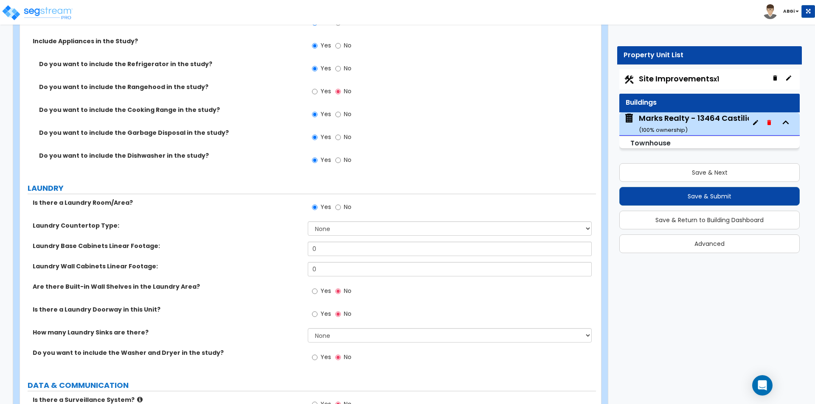
scroll to position [2801, 0]
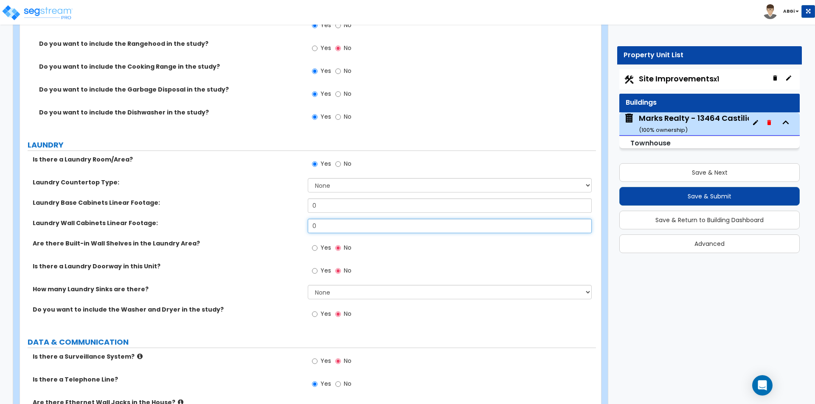
click at [335, 226] on input "0" at bounding box center [449, 226] width 283 height 14
type input "6"
click at [315, 250] on input "Yes" at bounding box center [315, 248] width 6 height 9
radio input "true"
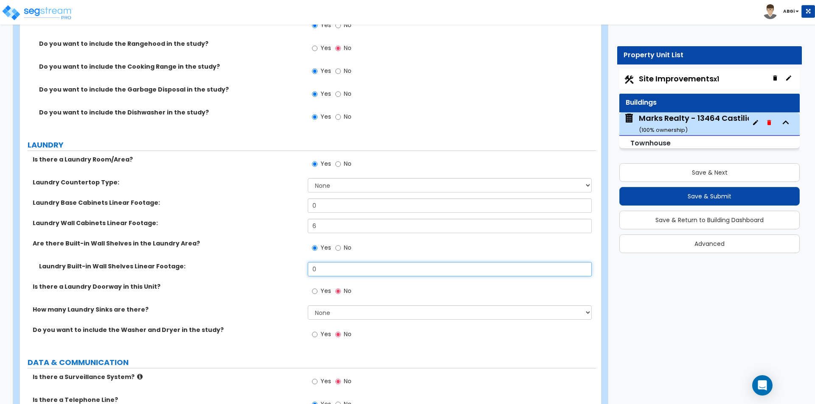
click at [321, 263] on input "0" at bounding box center [449, 269] width 283 height 14
type input "18"
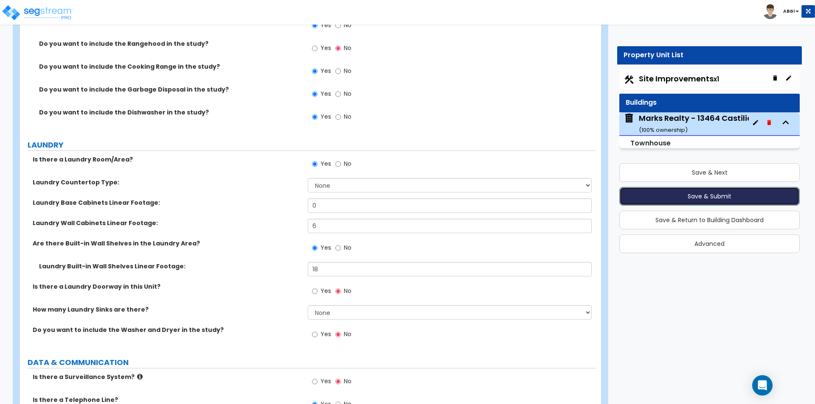
click at [699, 199] on button "Save & Submit" at bounding box center [709, 196] width 180 height 19
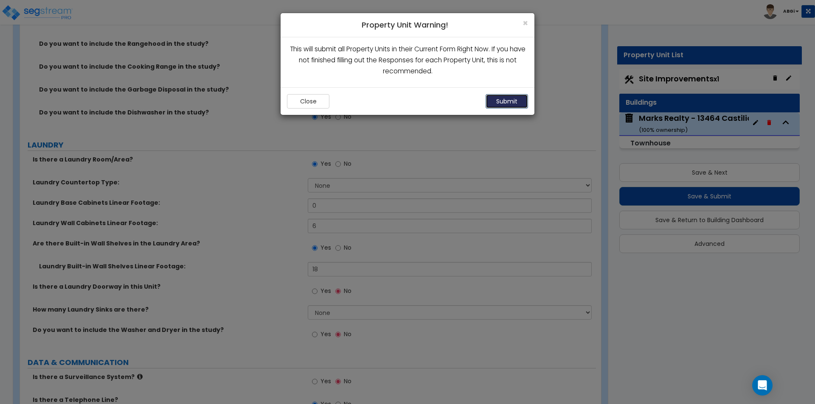
click at [493, 100] on button "Submit" at bounding box center [506, 101] width 42 height 14
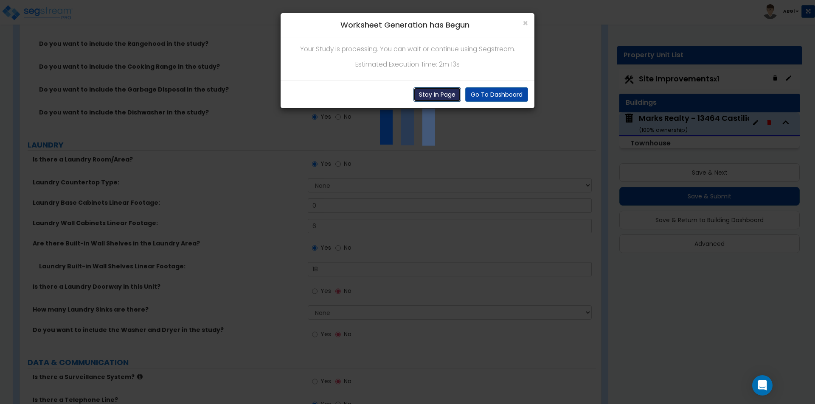
click at [434, 93] on button "Stay In Page" at bounding box center [437, 94] width 48 height 14
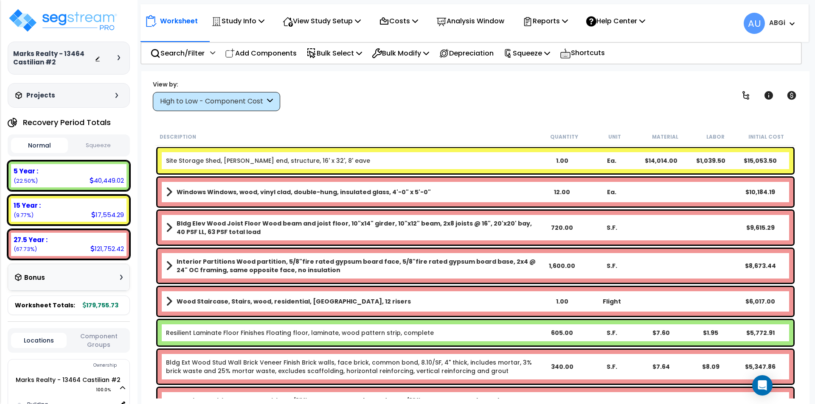
click at [439, 162] on b "Site Storage Shed, [PERSON_NAME] end, structure, 16' x 32', 8' eave" at bounding box center [351, 161] width 371 height 8
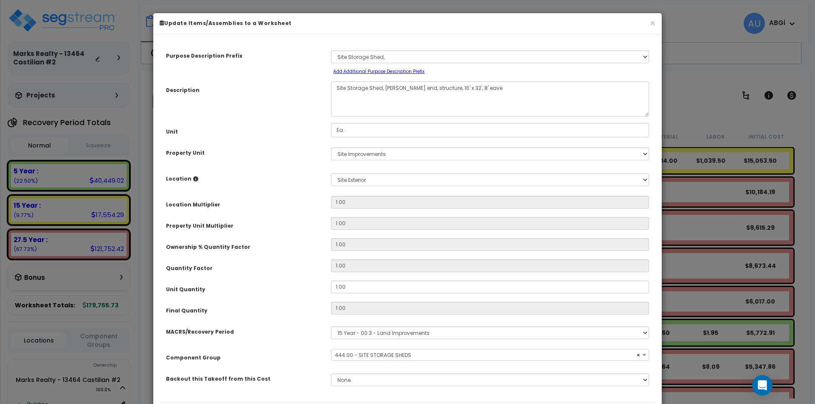
select select "43614"
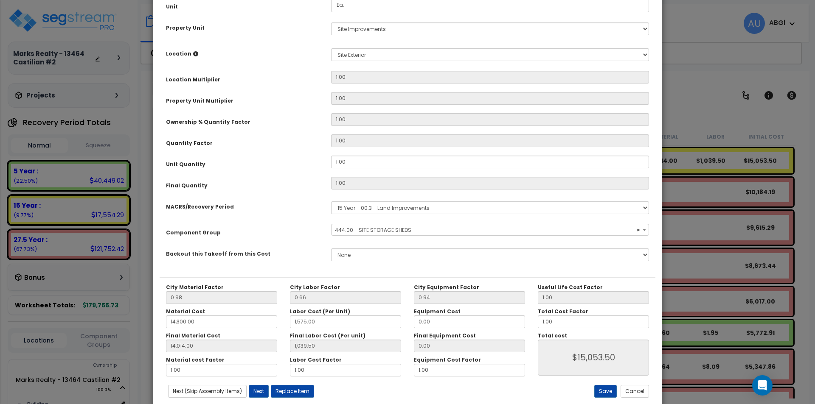
scroll to position [127, 0]
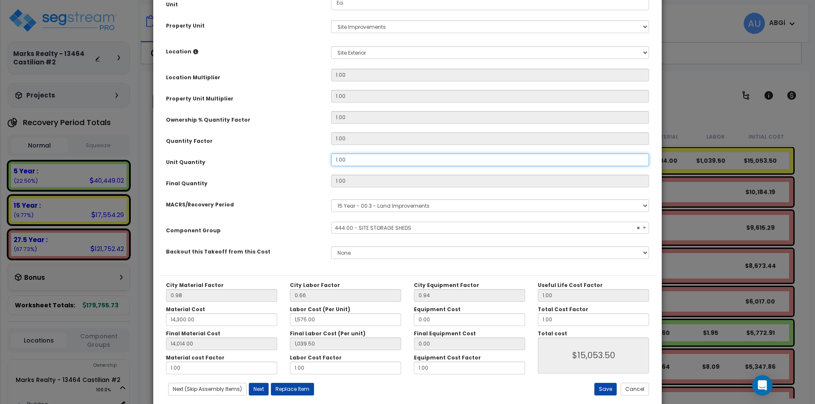
click at [357, 162] on input "1.00" at bounding box center [490, 160] width 318 height 13
type input "0"
type input "1"
type input "14,014.00"
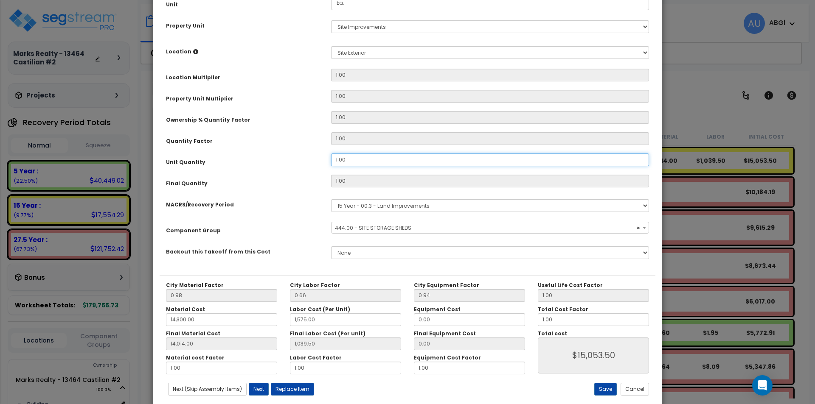
type input "1,039.50"
type input "$15,053.50"
type input "0"
type input "14,014.00"
type input "1,039.50"
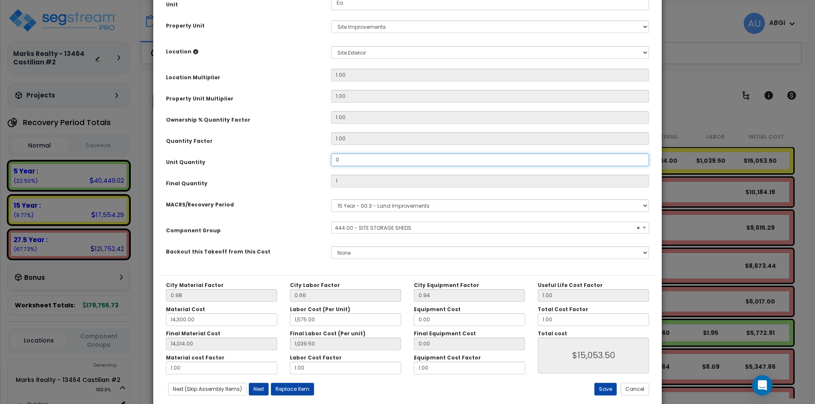
type input "$0.00"
type input "0."
type input "14,014.00"
type input "1,039.50"
type input "14,014.00"
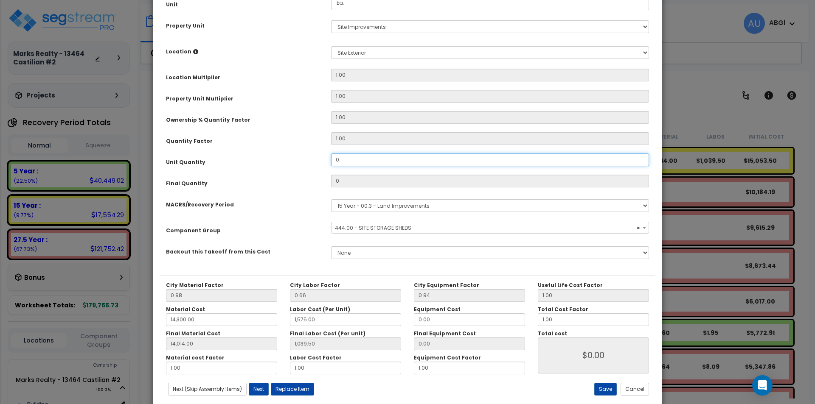
type input "1,039.50"
type input "0.5"
type input "14,014.00"
type input "1,039.50"
type input "0.5"
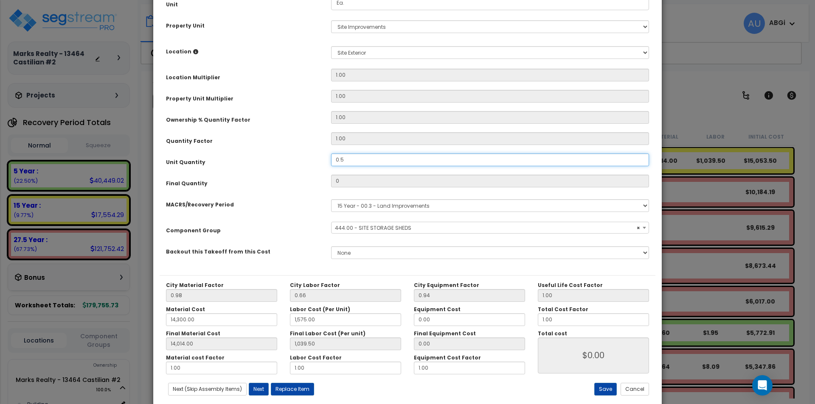
type input "14,014.00"
type input "1,039.50"
type input "$7,526.75"
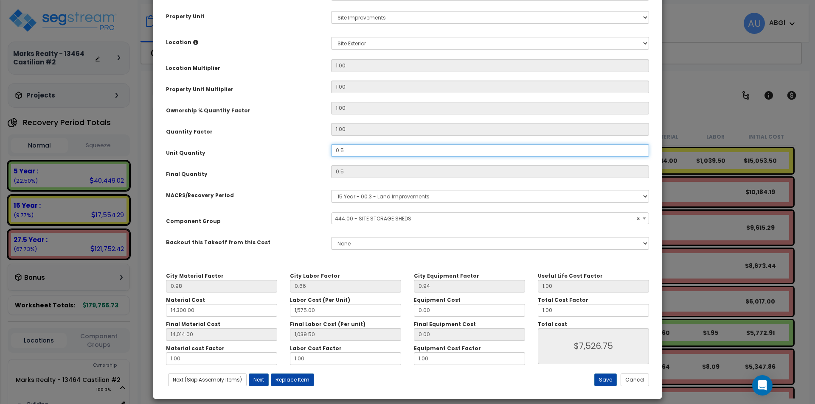
scroll to position [145, 0]
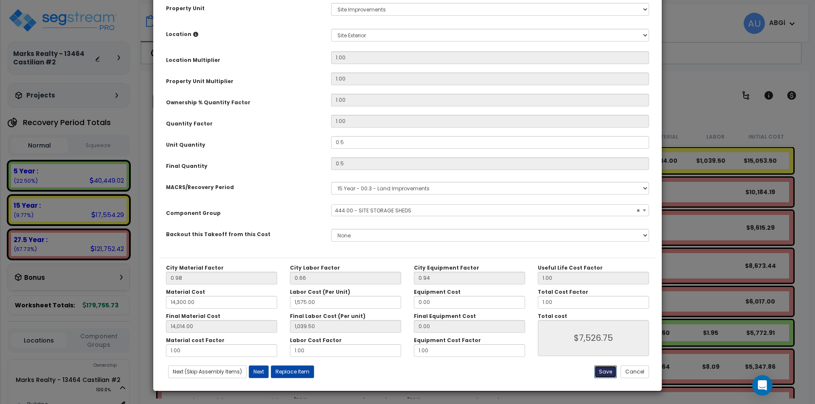
click at [605, 372] on button "Save" at bounding box center [605, 372] width 22 height 13
type input "0.50"
type input "14300.00"
type input "1575.00"
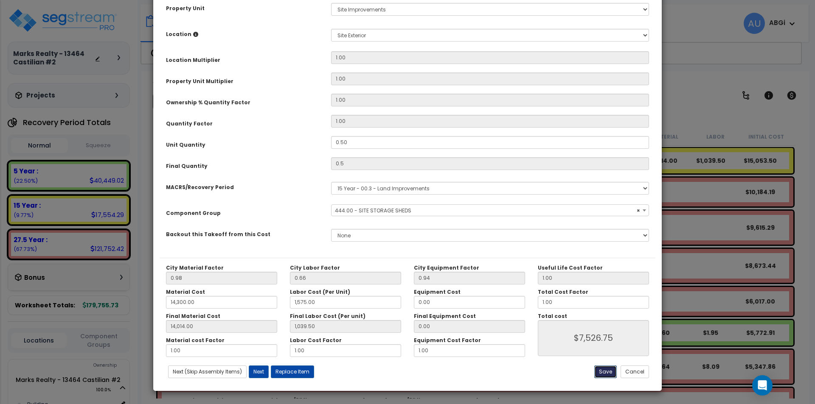
type input "14014.00"
type input "1039.50"
type input "7526.75"
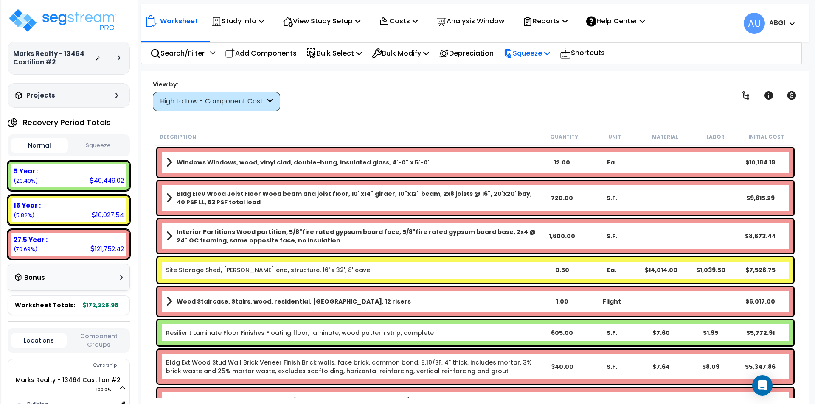
click at [550, 51] on icon at bounding box center [547, 53] width 6 height 7
click at [542, 68] on link "Squeeze" at bounding box center [541, 72] width 84 height 17
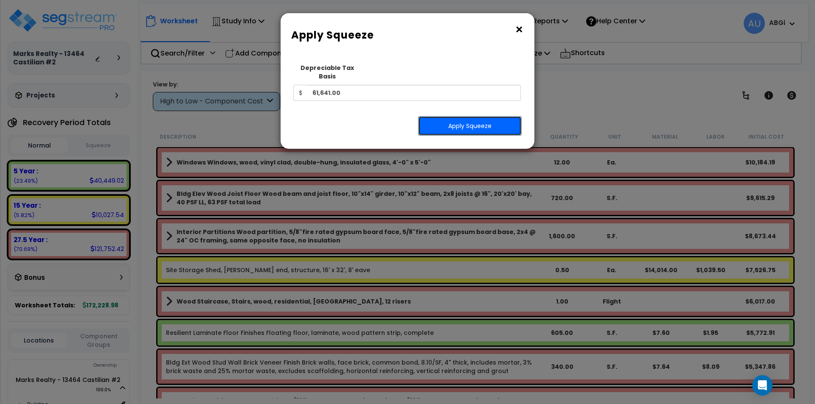
click at [473, 116] on button "Apply Squeeze" at bounding box center [470, 126] width 104 height 20
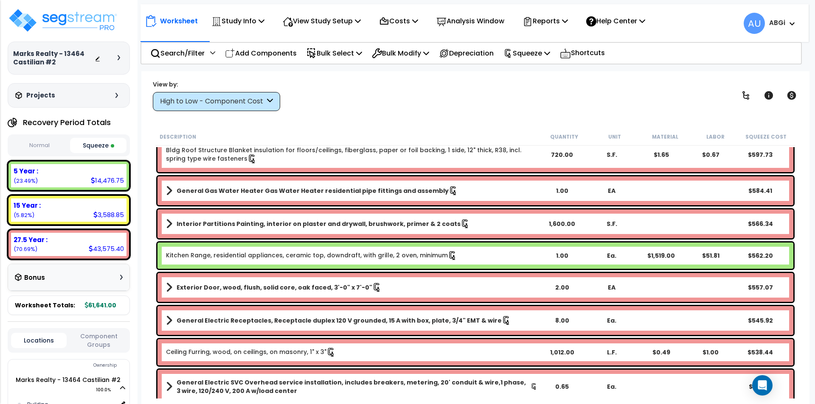
scroll to position [934, 0]
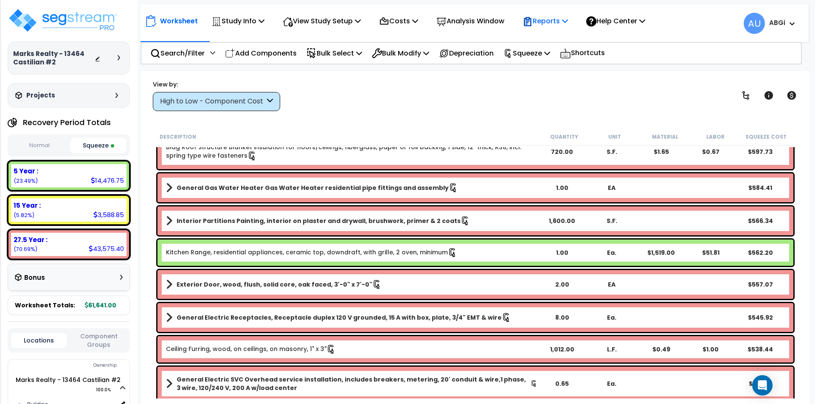
click at [568, 19] on p "Reports" at bounding box center [544, 20] width 45 height 11
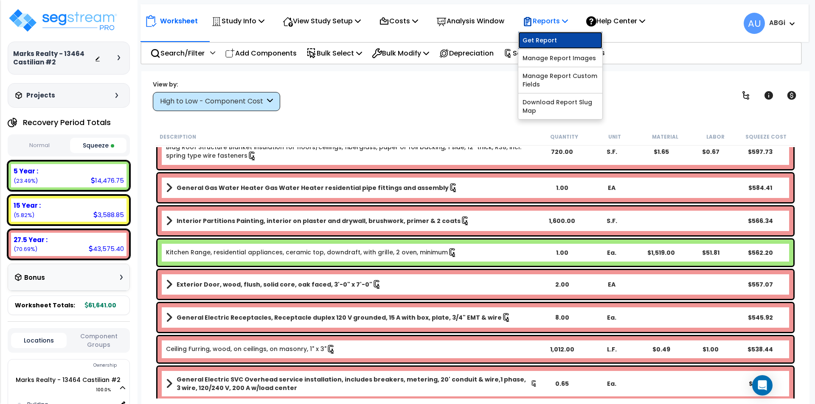
click at [556, 42] on link "Get Report" at bounding box center [560, 40] width 84 height 17
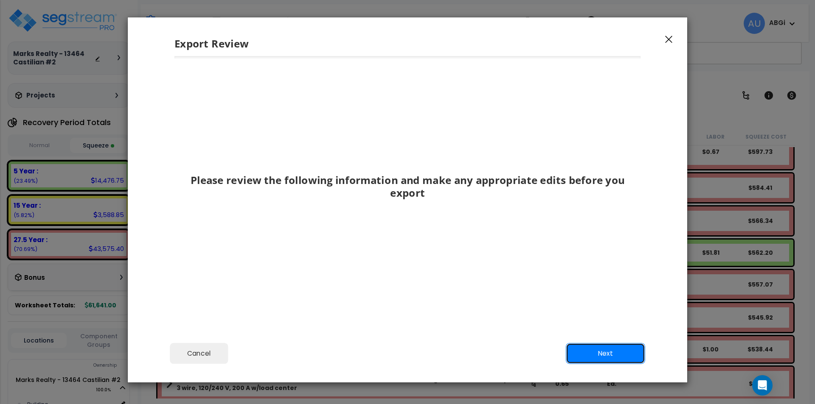
click at [594, 350] on button "Next" at bounding box center [605, 353] width 79 height 21
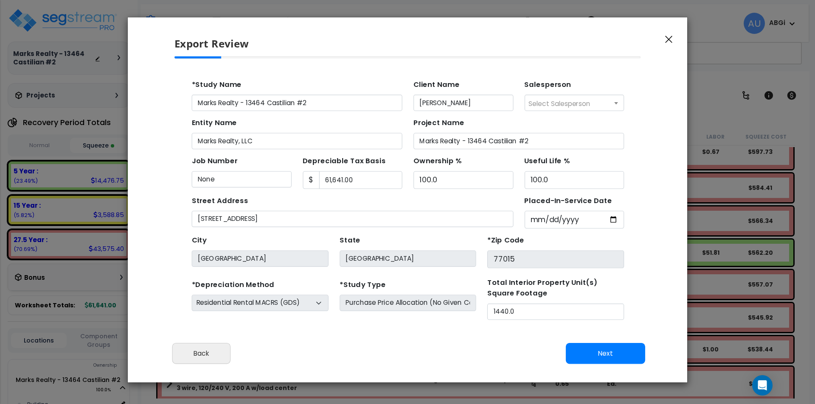
click at [210, 202] on input "[STREET_ADDRESS]" at bounding box center [336, 205] width 292 height 15
click at [288, 208] on input "13464 Castilian Drive, Unit #57" at bounding box center [336, 205] width 292 height 15
type input "13464 Castilian Drive, Unit #2"
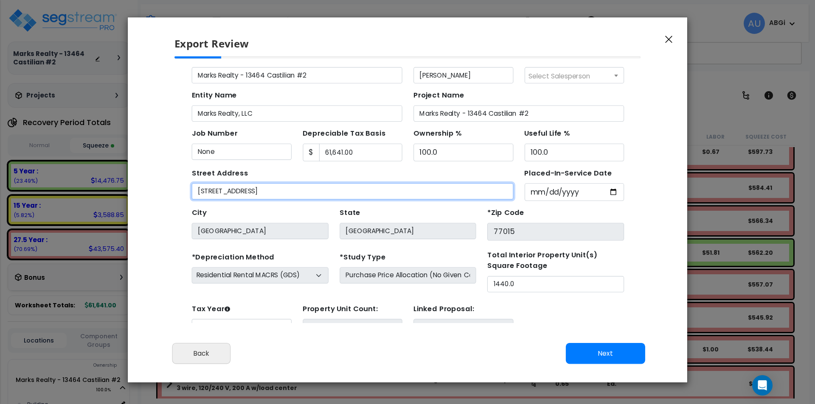
scroll to position [39, 0]
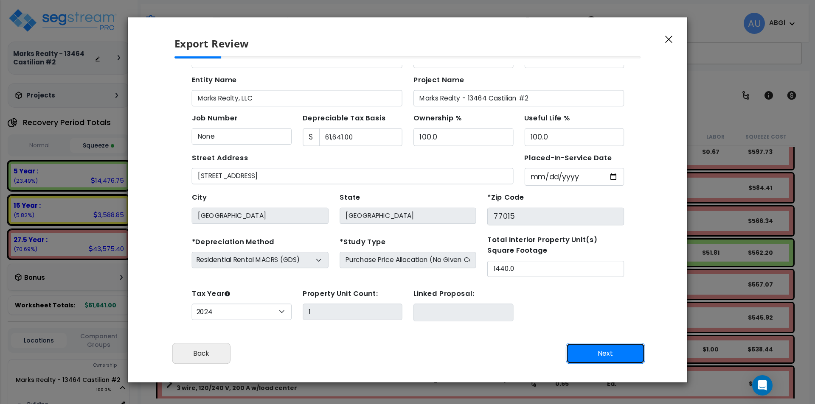
click at [594, 351] on button "Next" at bounding box center [605, 353] width 79 height 21
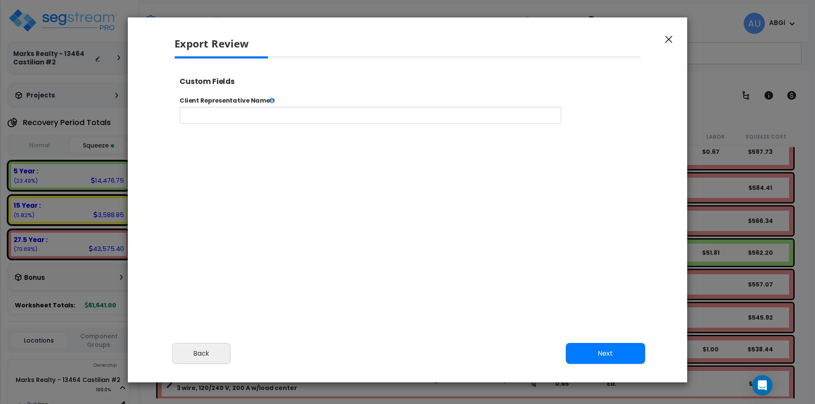
select select "2024"
click at [595, 351] on button "Next" at bounding box center [605, 353] width 79 height 21
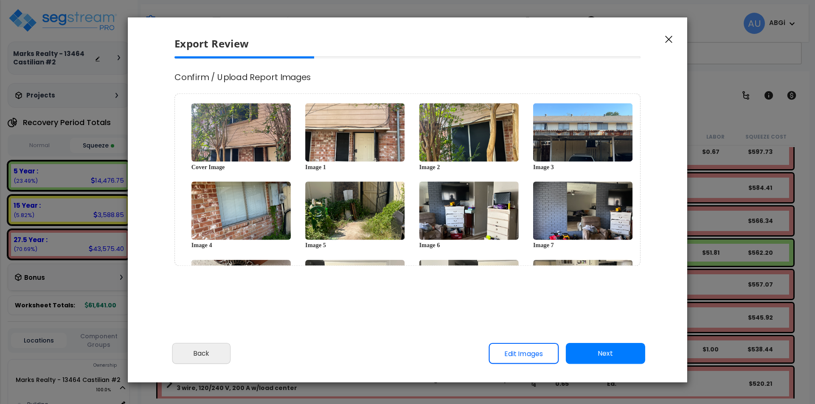
scroll to position [0, 0]
click at [595, 351] on button "Next" at bounding box center [605, 353] width 79 height 21
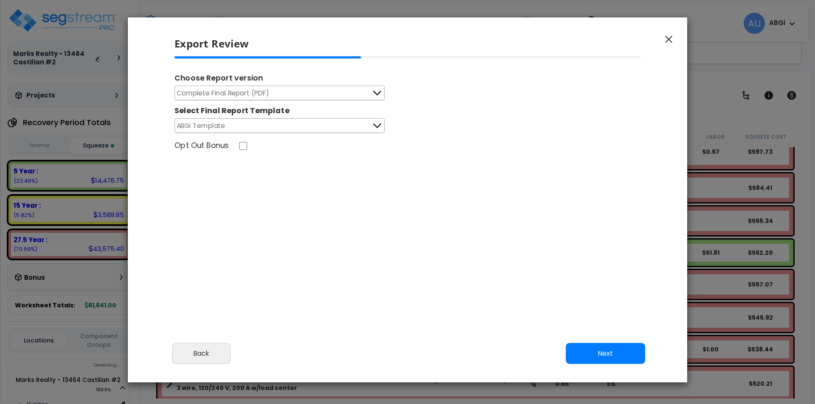
click at [593, 351] on button "Next" at bounding box center [605, 353] width 79 height 21
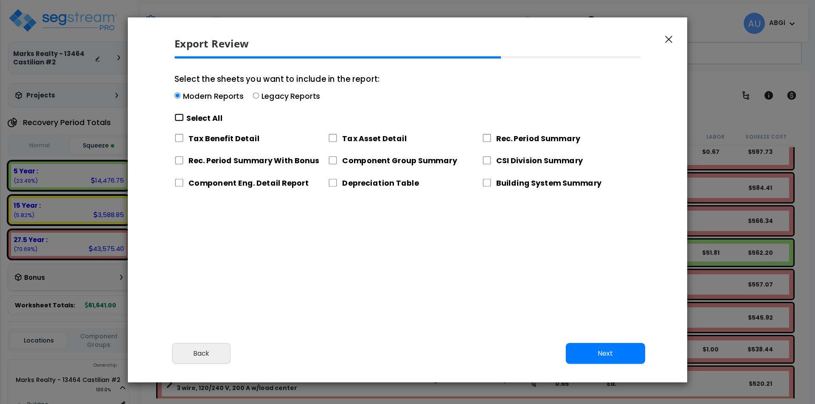
click at [177, 116] on input "Select the sheets you want to include in the report: Modern Reports Legacy Repo…" at bounding box center [178, 118] width 9 height 8
checkbox input "true"
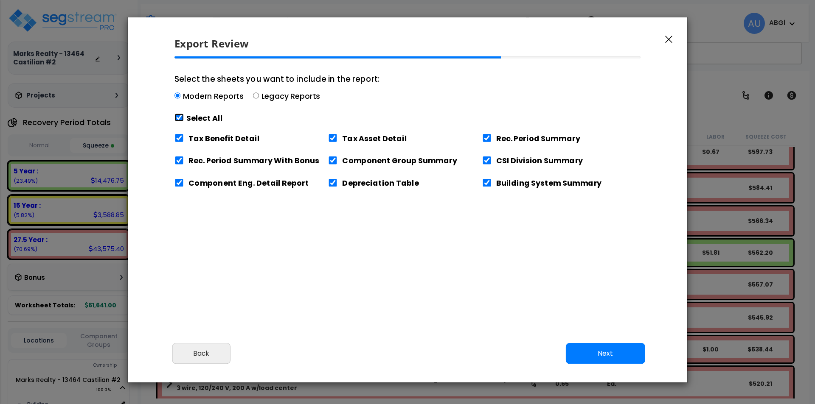
checkbox input "true"
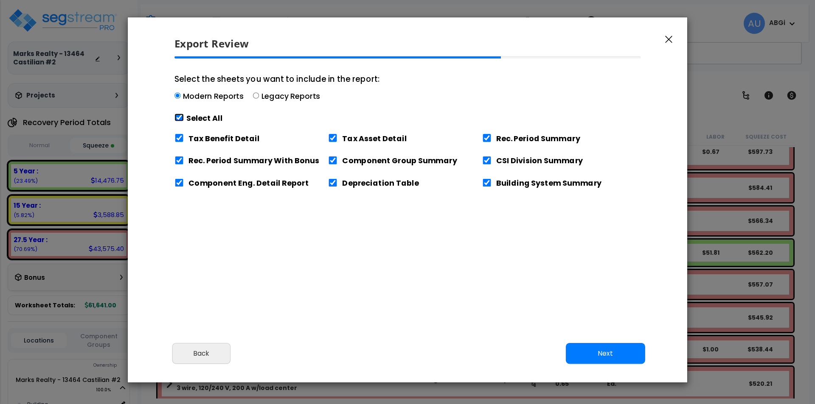
checkbox input "true"
click at [180, 137] on input "Tax Benefit Detail" at bounding box center [178, 138] width 9 height 8
checkbox input "false"
click at [596, 355] on button "Next" at bounding box center [605, 353] width 79 height 21
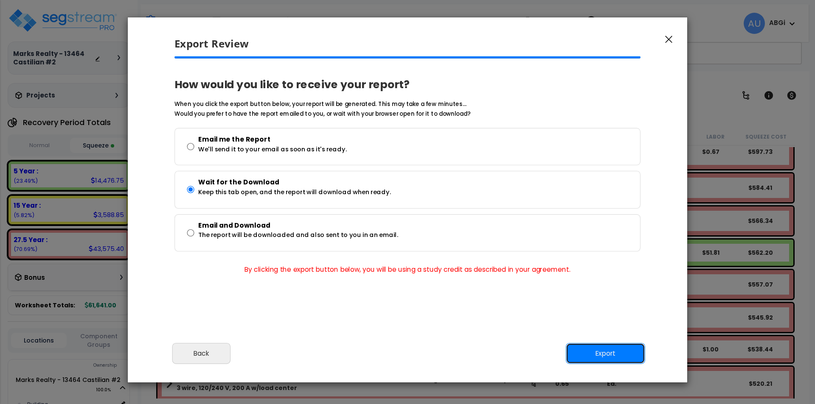
click at [595, 354] on button "Export" at bounding box center [605, 353] width 79 height 21
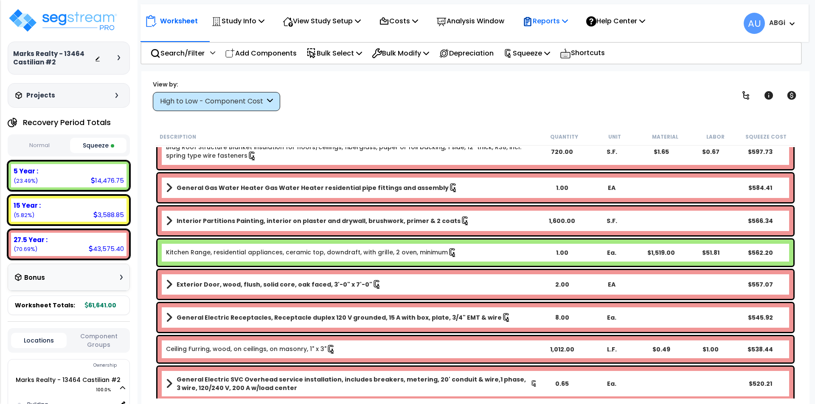
click at [568, 22] on icon at bounding box center [565, 20] width 6 height 7
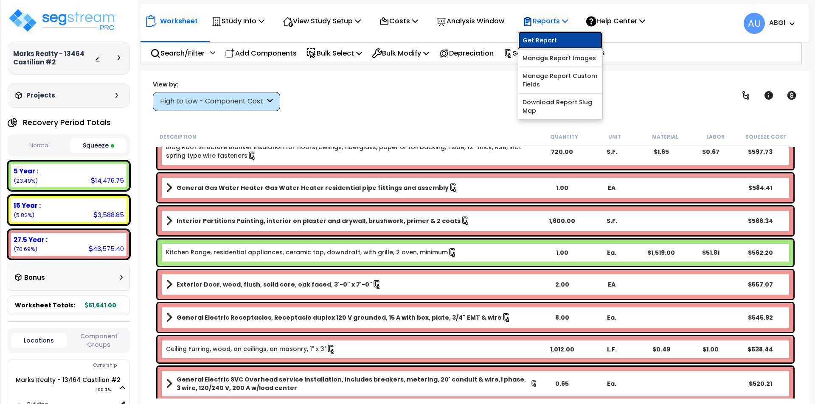
click at [565, 35] on link "Get Report" at bounding box center [560, 40] width 84 height 17
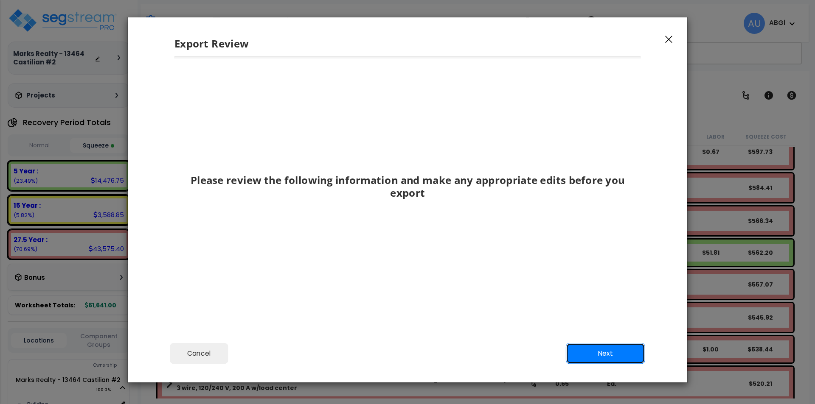
click at [606, 352] on button "Next" at bounding box center [605, 353] width 79 height 21
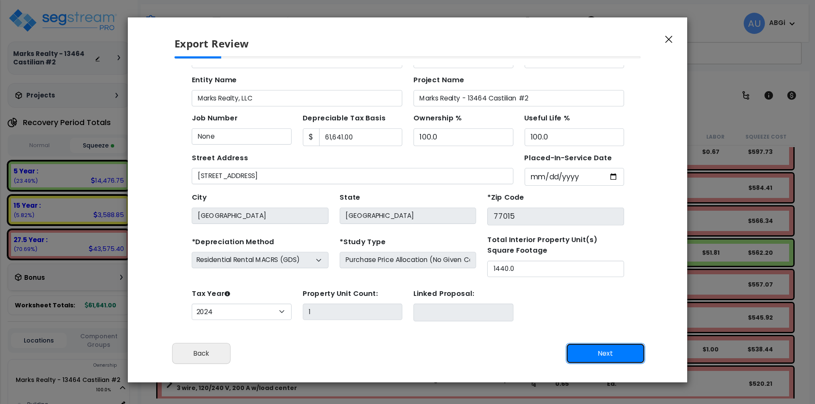
scroll to position [39, 0]
click at [606, 350] on button "Next" at bounding box center [605, 353] width 79 height 21
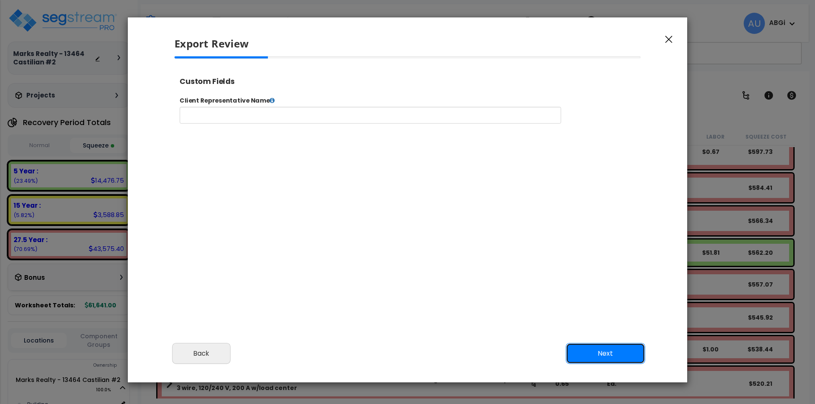
scroll to position [0, 0]
click at [607, 350] on button "Next" at bounding box center [605, 353] width 79 height 21
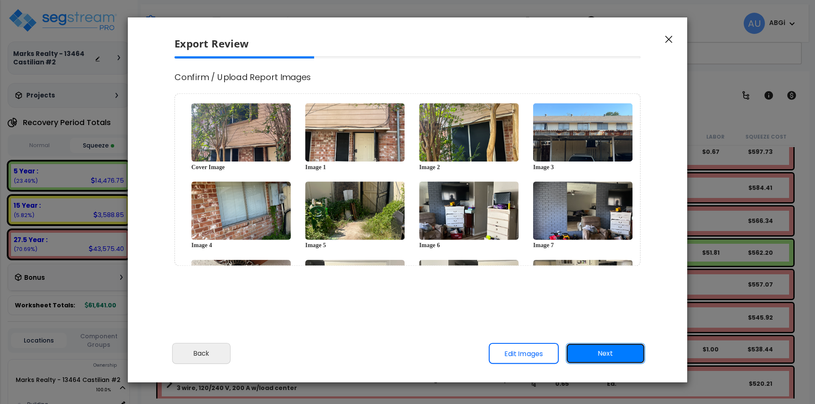
click at [607, 350] on button "Next" at bounding box center [605, 353] width 79 height 21
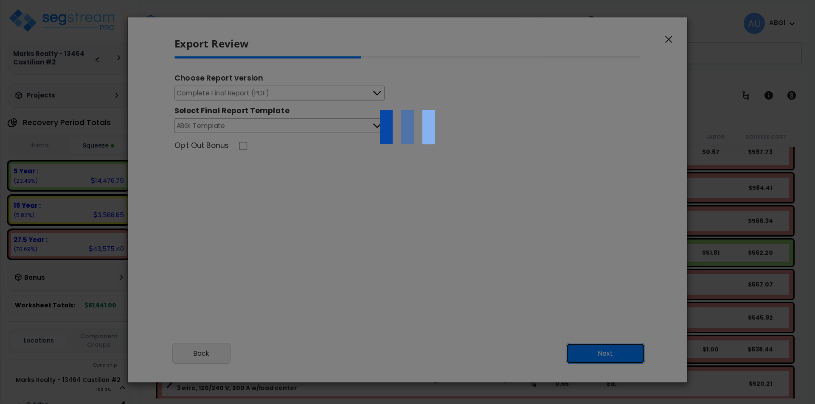
scroll to position [1, 0]
select select "2024"
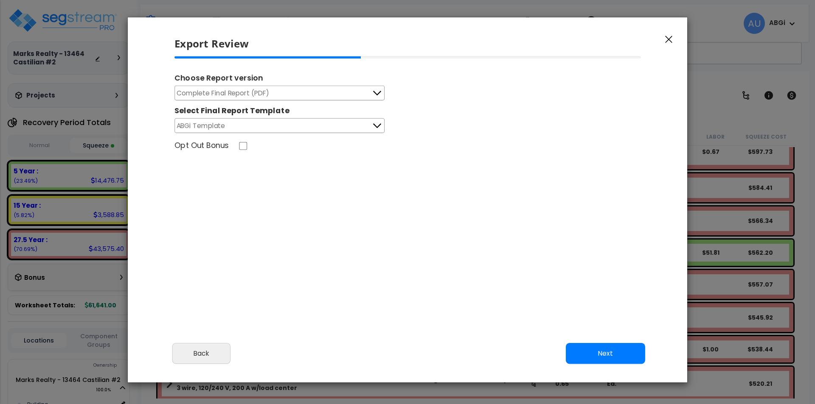
click at [377, 93] on icon at bounding box center [376, 93] width 11 height 11
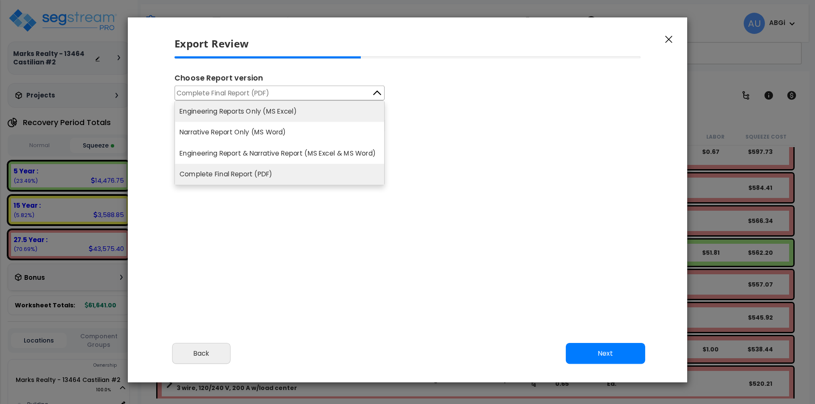
click at [313, 110] on li "Engineering Reports Only (MS Excel)" at bounding box center [279, 111] width 209 height 21
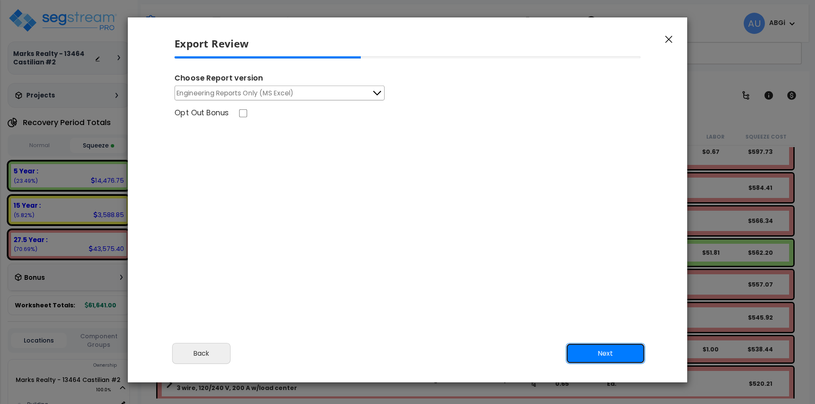
click at [590, 351] on button "Next" at bounding box center [605, 353] width 79 height 21
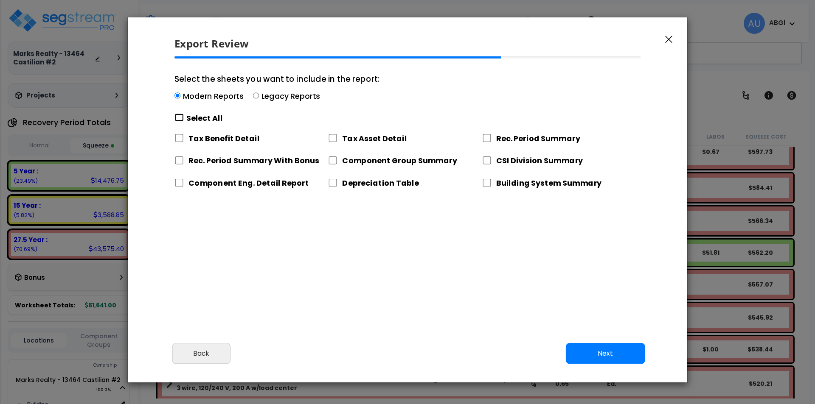
click at [180, 115] on input "Select the sheets you want to include in the report: Modern Reports Legacy Repo…" at bounding box center [178, 118] width 9 height 8
checkbox input "true"
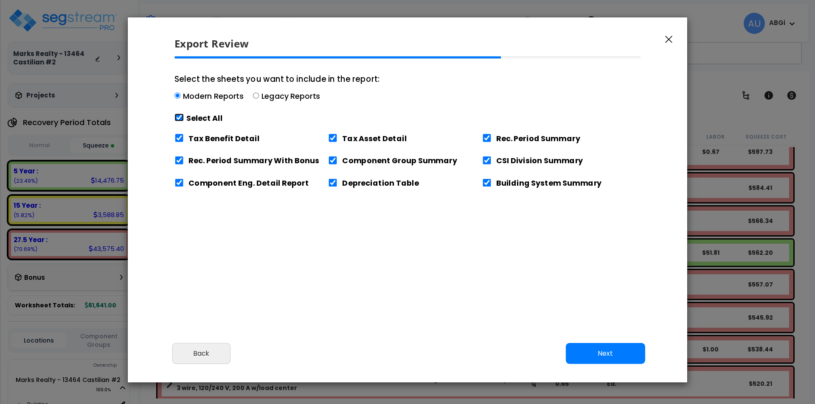
checkbox input "true"
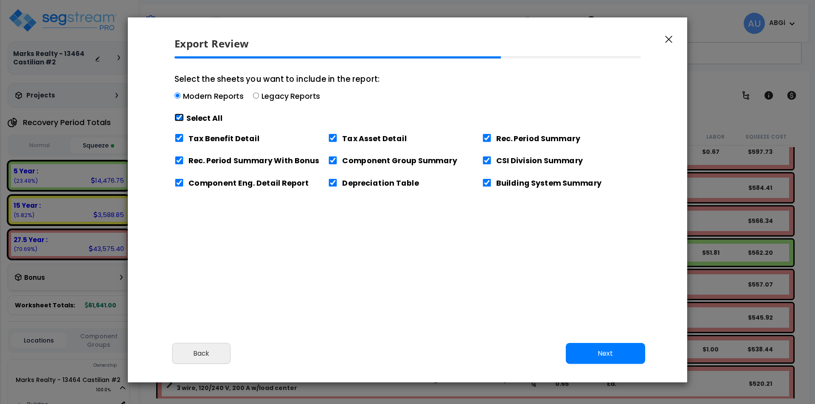
checkbox input "true"
click at [176, 136] on input "Tax Benefit Detail" at bounding box center [178, 138] width 9 height 8
checkbox input "false"
click at [590, 354] on button "Next" at bounding box center [605, 353] width 79 height 21
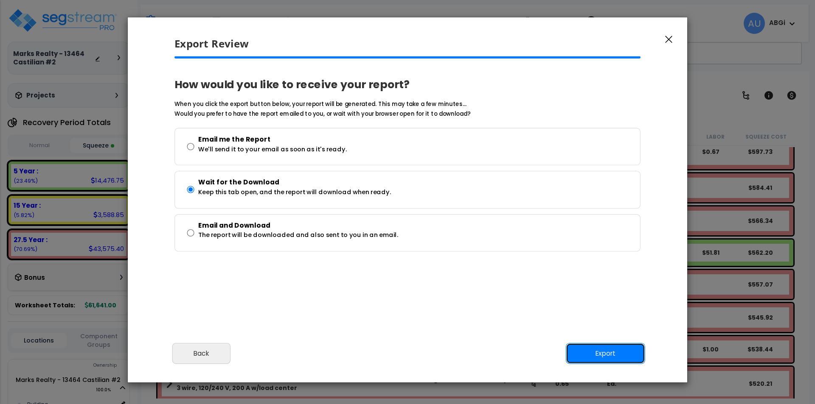
click at [600, 356] on button "Export" at bounding box center [605, 353] width 79 height 21
